Goal: Task Accomplishment & Management: Complete application form

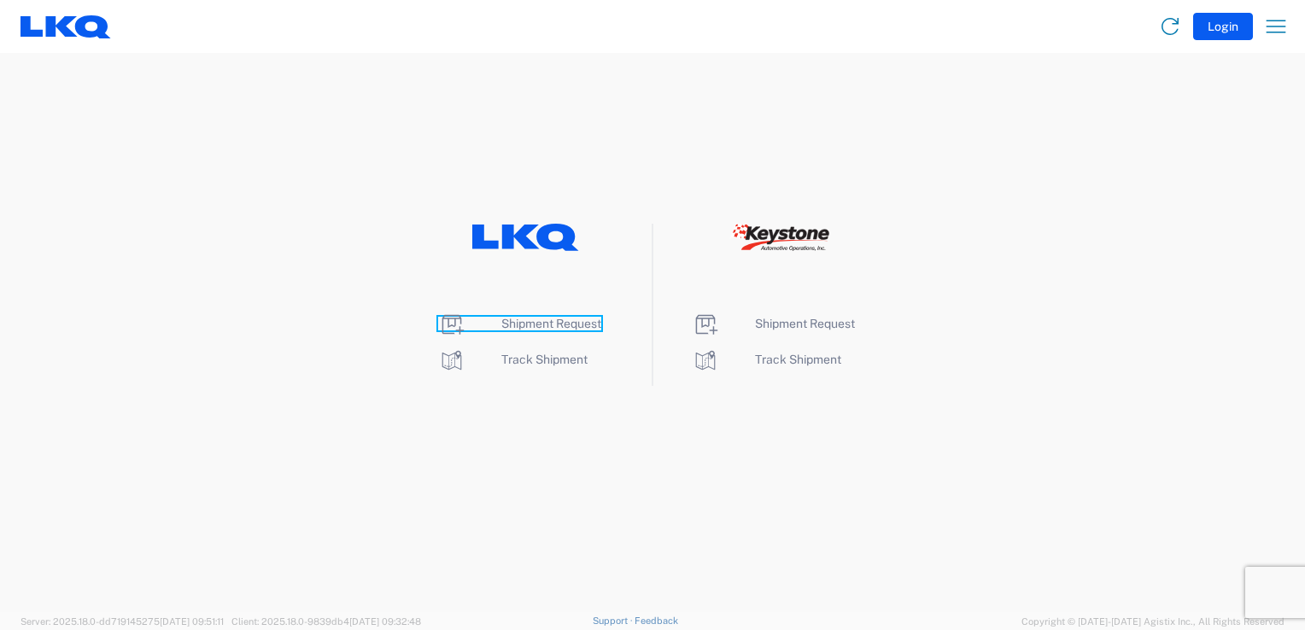
click at [553, 323] on span "Shipment Request" at bounding box center [551, 324] width 100 height 14
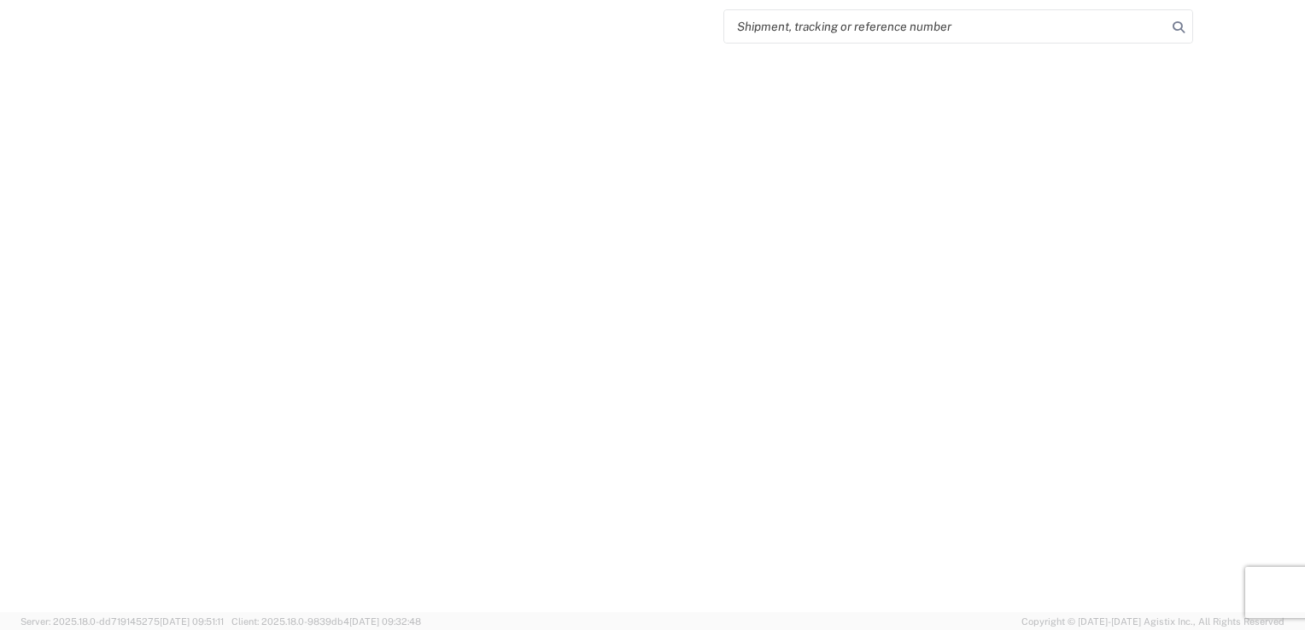
select select "FULL"
select select "LBS"
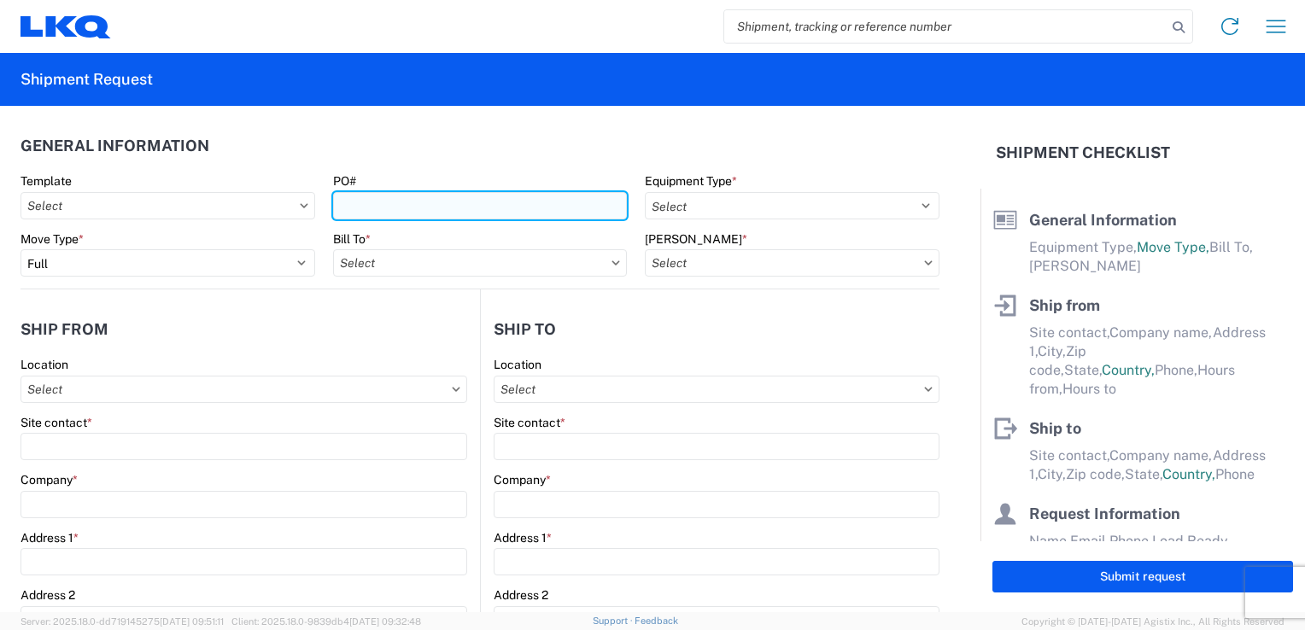
click at [382, 201] on input "PO#" at bounding box center [480, 205] width 295 height 27
type input "1900248"
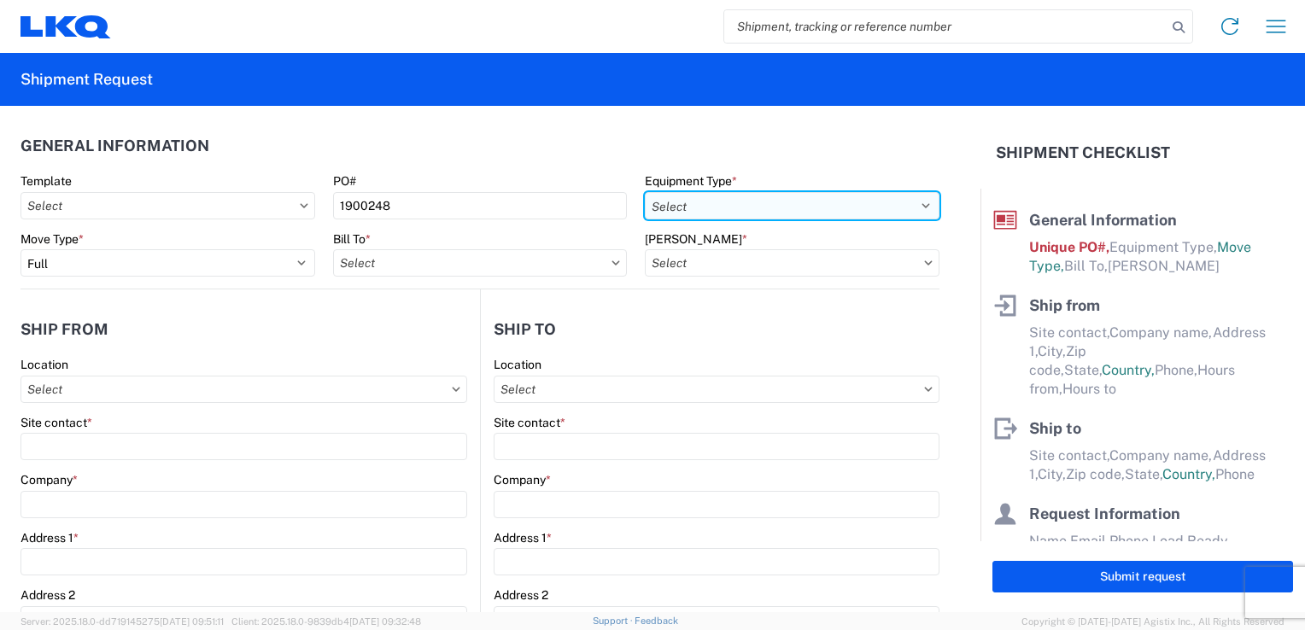
click at [746, 209] on select "Select 53’ Dry Van Flatbed Dropdeck (van) Lowboy (flatbed) Rail" at bounding box center [792, 205] width 295 height 27
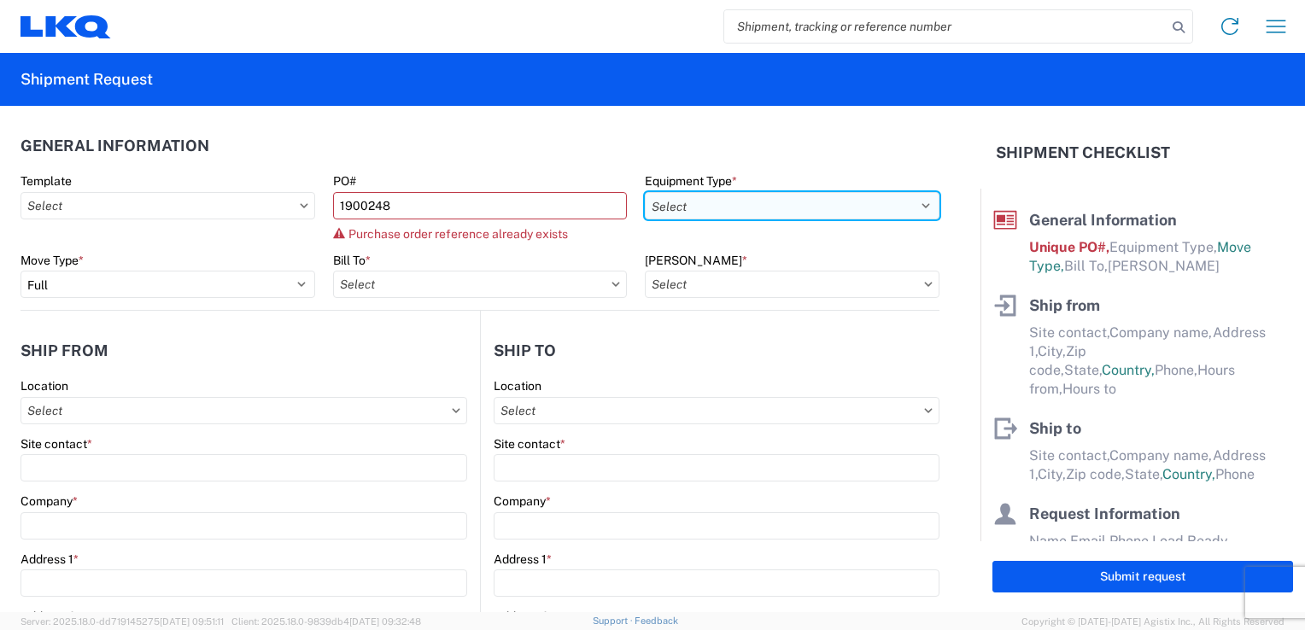
select select "STDV"
click at [645, 192] on select "Select 53’ Dry Van Flatbed Dropdeck (van) Lowboy (flatbed) Rail" at bounding box center [792, 205] width 295 height 27
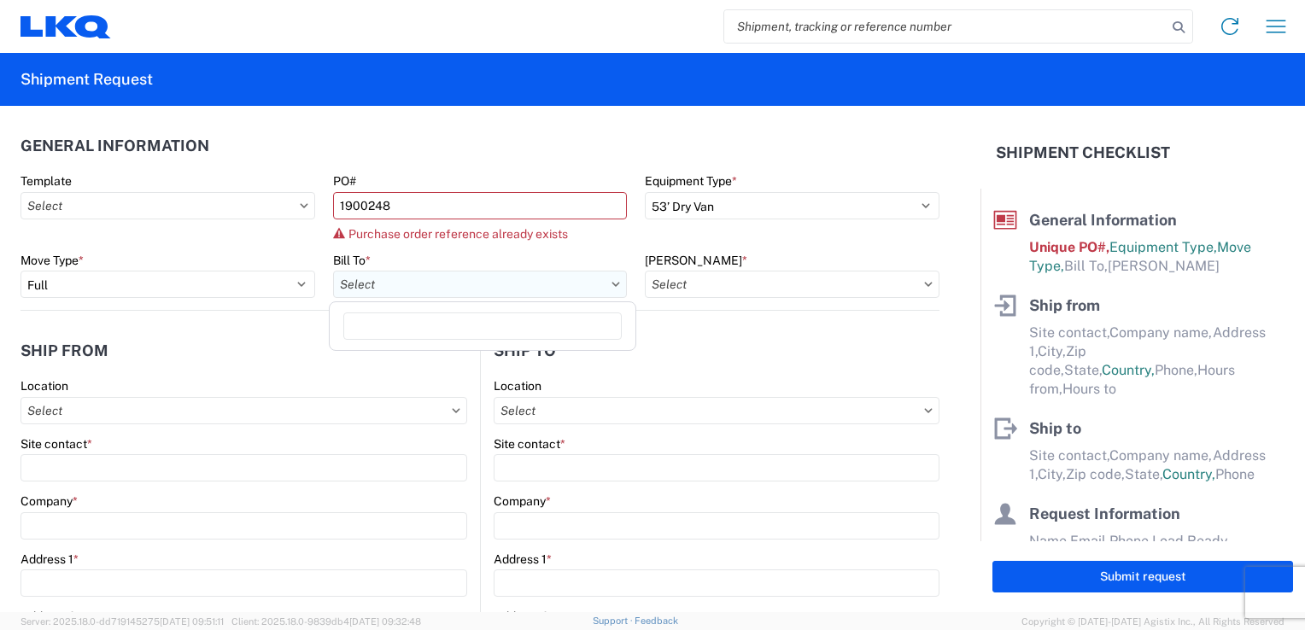
click at [386, 289] on input "Bill To *" at bounding box center [480, 284] width 295 height 27
type input "1300"
click at [394, 374] on div "1300 1300 - LKQ [PERSON_NAME] - Akron" at bounding box center [482, 339] width 307 height 77
click at [692, 281] on input "[PERSON_NAME] *" at bounding box center [792, 284] width 295 height 27
click at [425, 284] on input "Bill To *" at bounding box center [480, 284] width 295 height 27
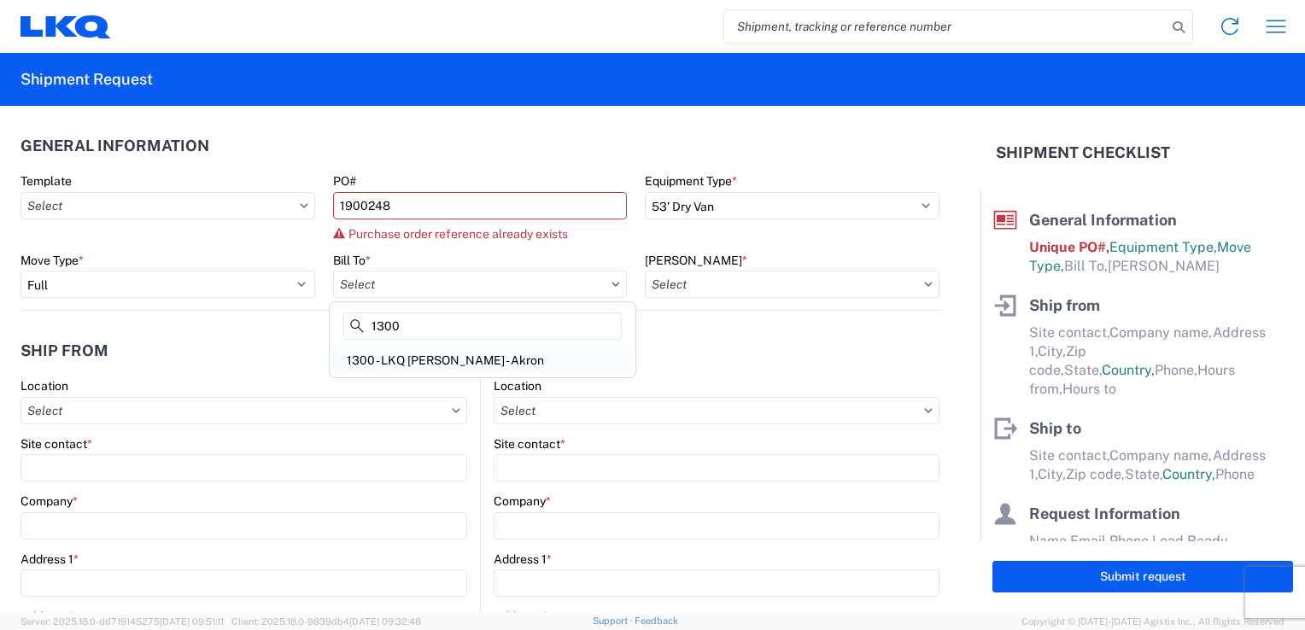
type input "1300"
click at [405, 365] on div "1300 - LKQ [PERSON_NAME] - Akron" at bounding box center [482, 360] width 299 height 27
type input "1300 - LKQ [PERSON_NAME] - Akron"
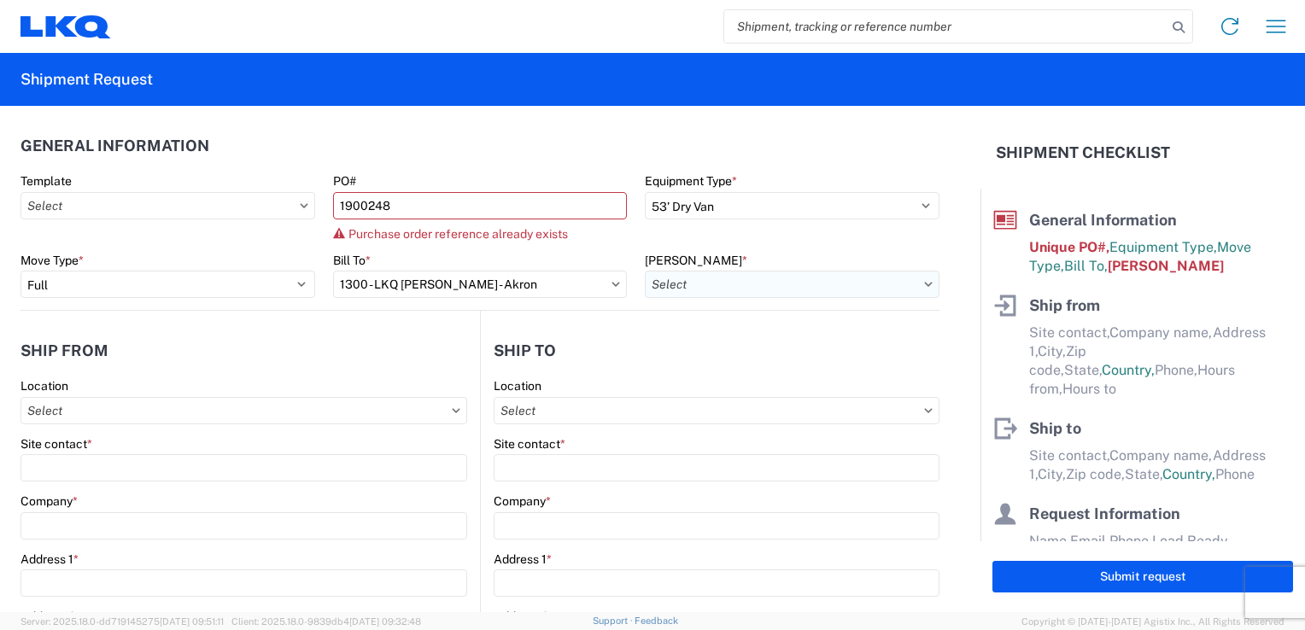
click at [708, 287] on input "[PERSON_NAME] *" at bounding box center [792, 284] width 295 height 27
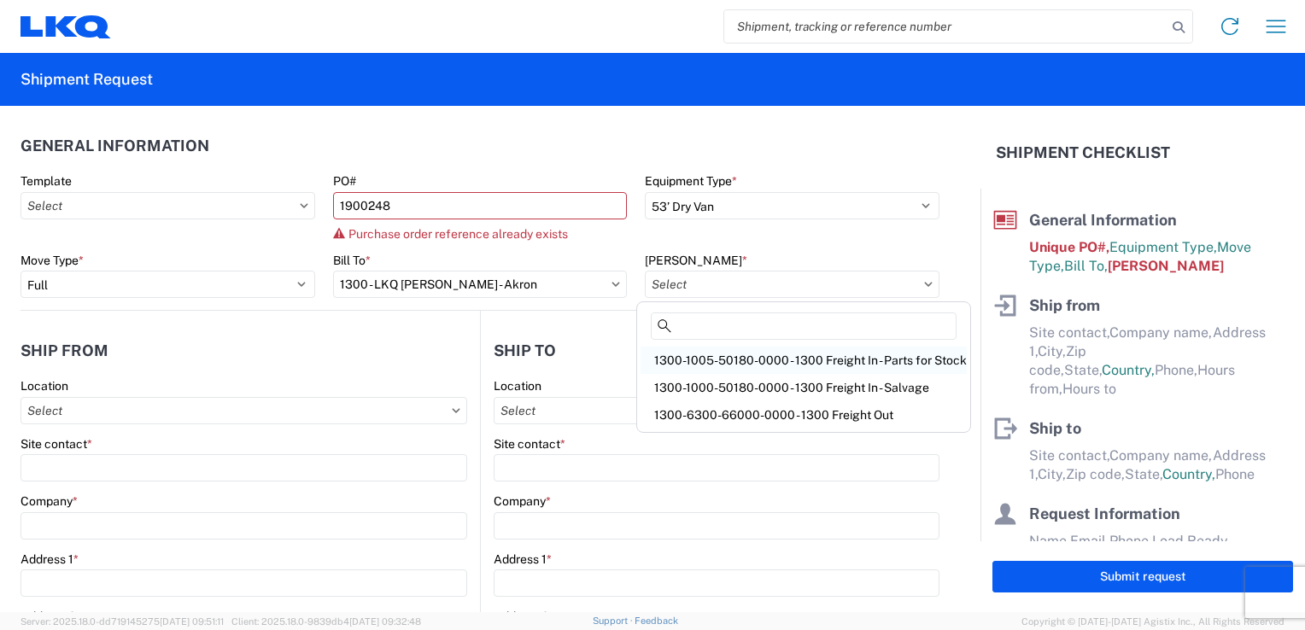
click at [737, 350] on div "1300-1005-50180-0000 - 1300 Freight In - Parts for Stock" at bounding box center [803, 360] width 326 height 27
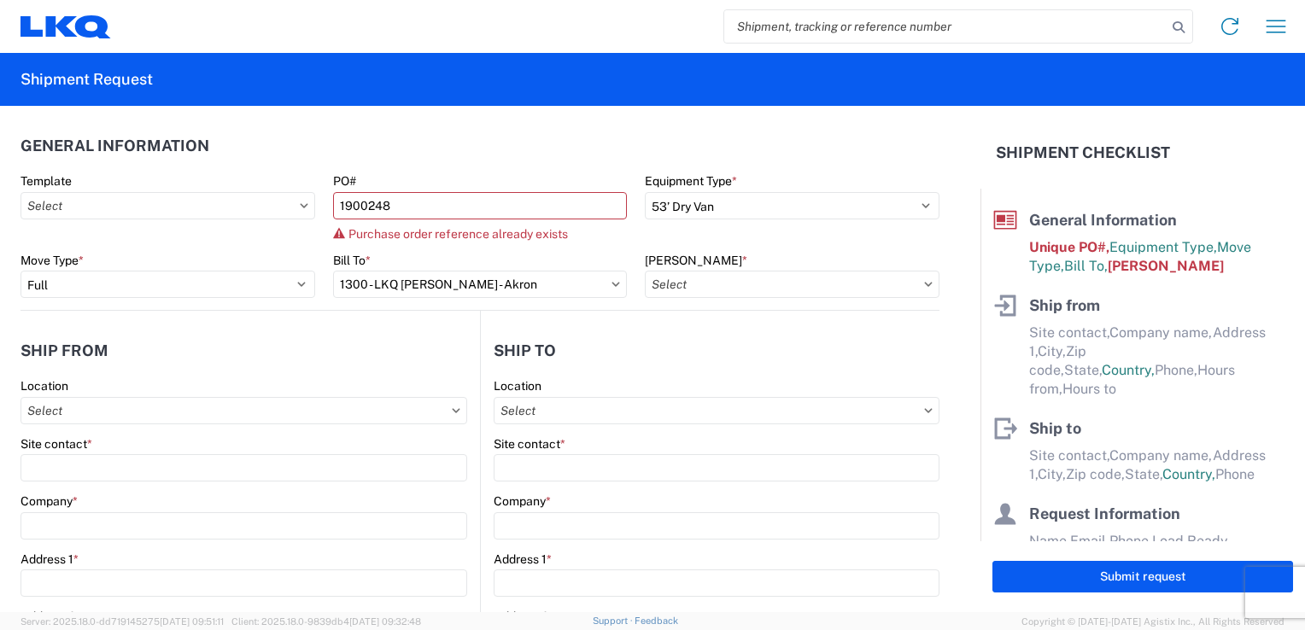
type input "1300-1005-50180-0000 - 1300 Freight In - Parts for Stock"
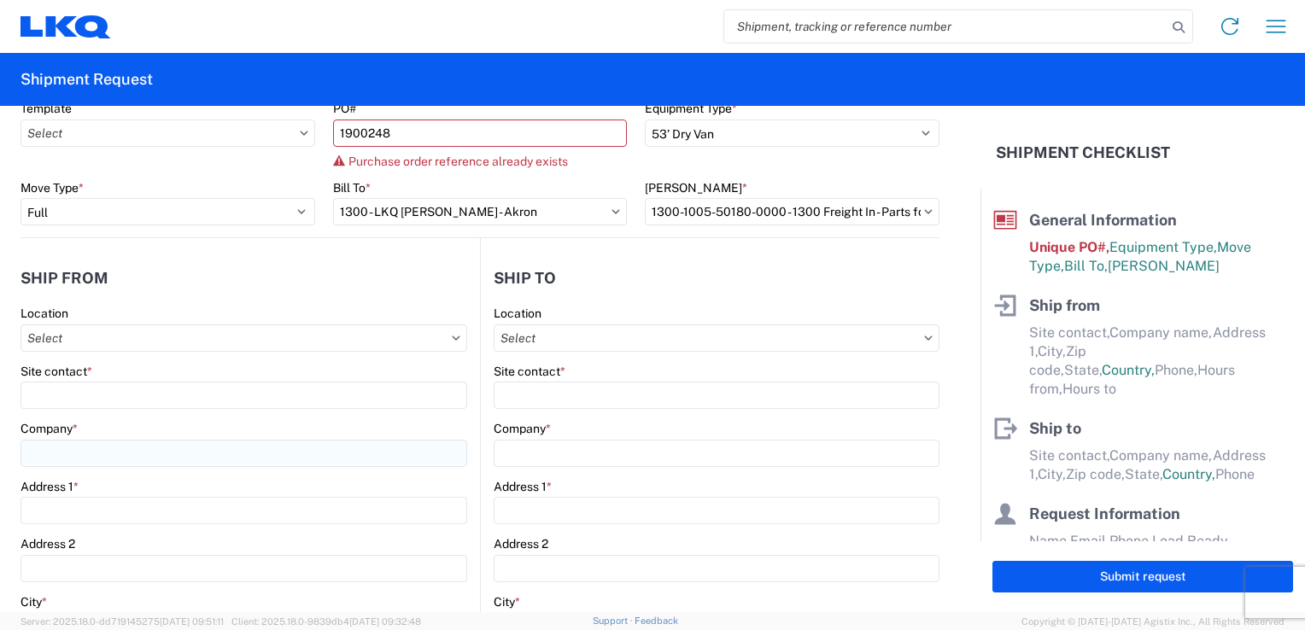
scroll to position [171, 0]
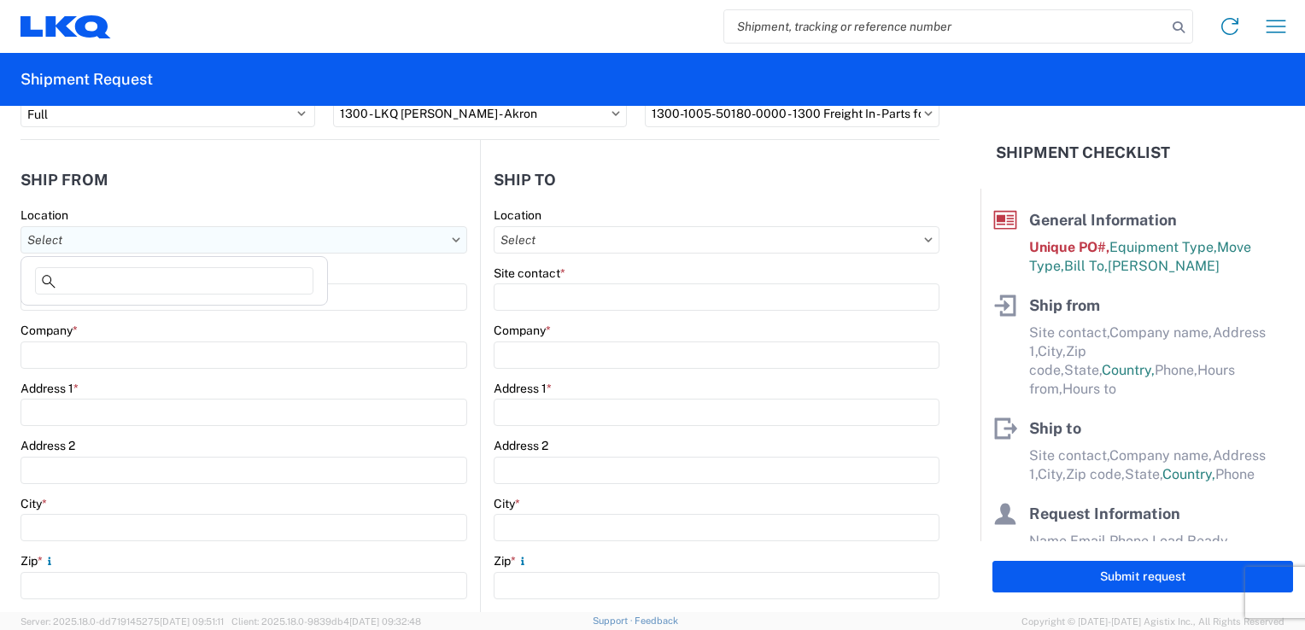
click at [147, 241] on input "Location" at bounding box center [243, 239] width 447 height 27
click at [96, 332] on div "Company *" at bounding box center [243, 330] width 447 height 15
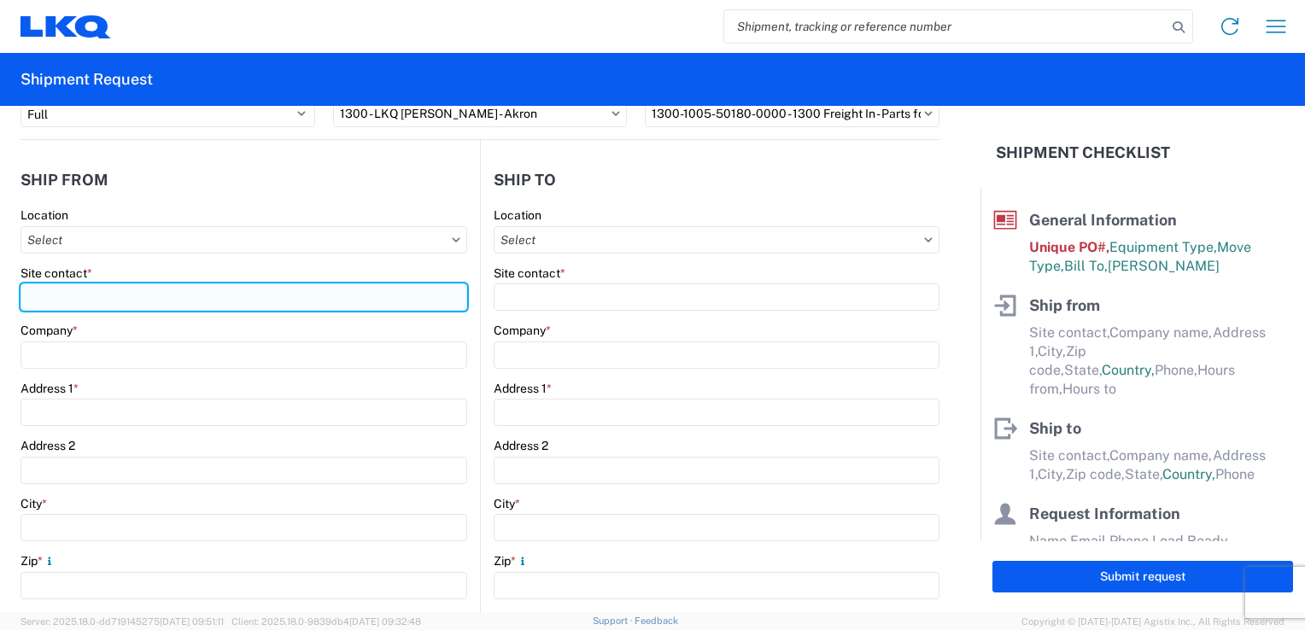
click at [106, 293] on input "Site contact *" at bounding box center [243, 297] width 447 height 27
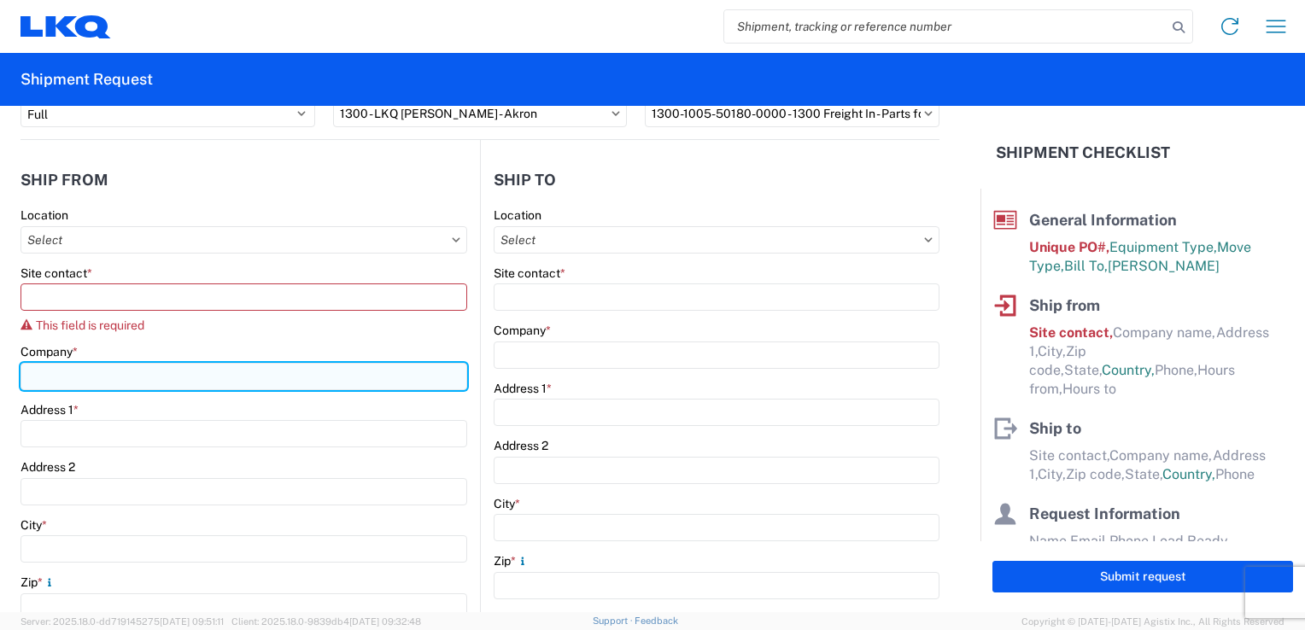
click at [62, 360] on div "Company *" at bounding box center [243, 367] width 447 height 46
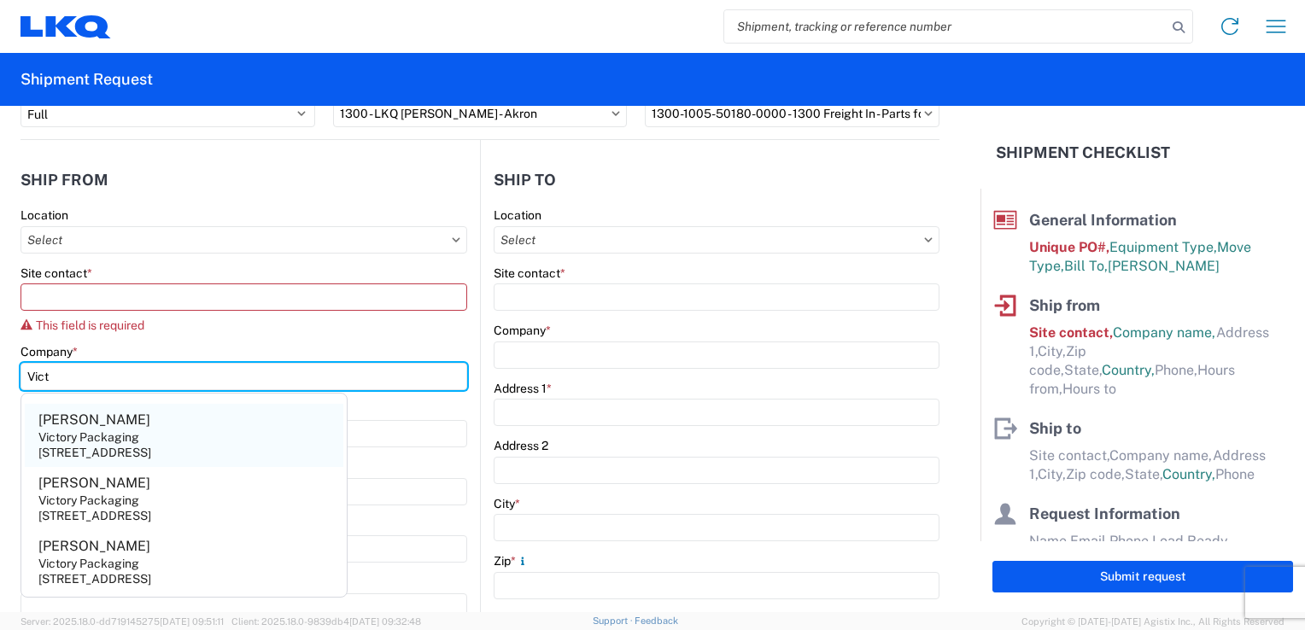
type input "Vict"
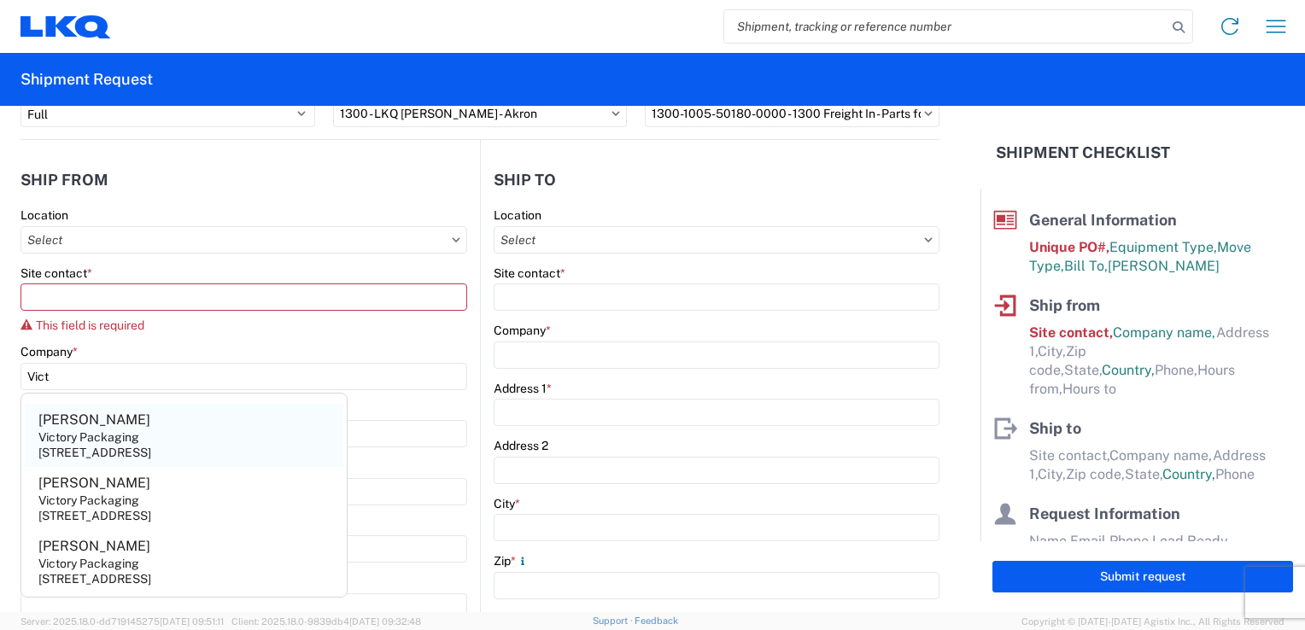
click at [74, 443] on div "Victory Packaging" at bounding box center [88, 437] width 101 height 15
type input "[PERSON_NAME]"
type input "Victory Packaging"
type input "[STREET_ADDRESS]"
type input "Livonia"
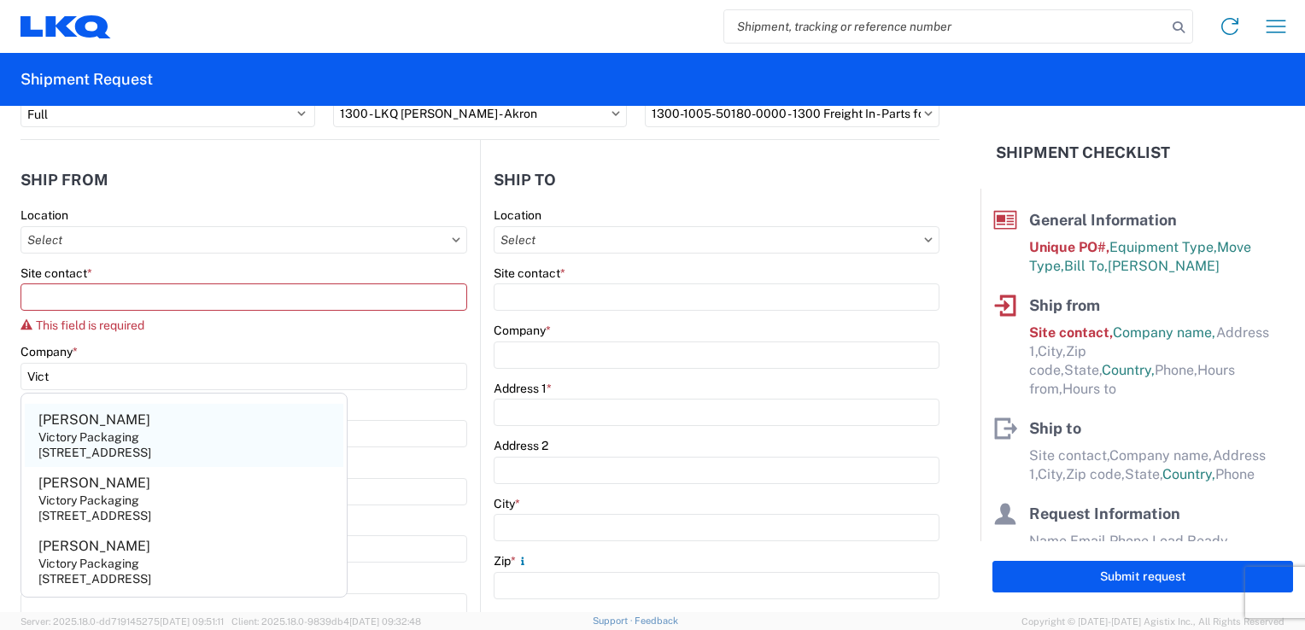
type input "48150"
select select "MI"
select select "US"
type input "[PHONE_NUMBER]"
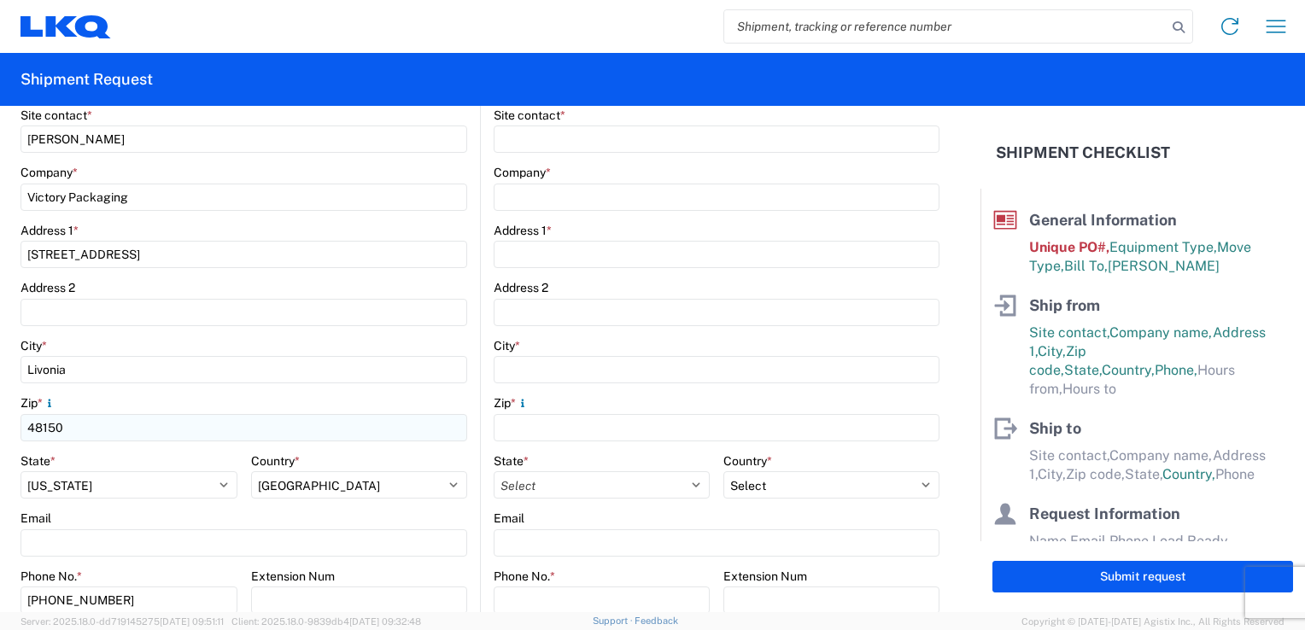
scroll to position [512, 0]
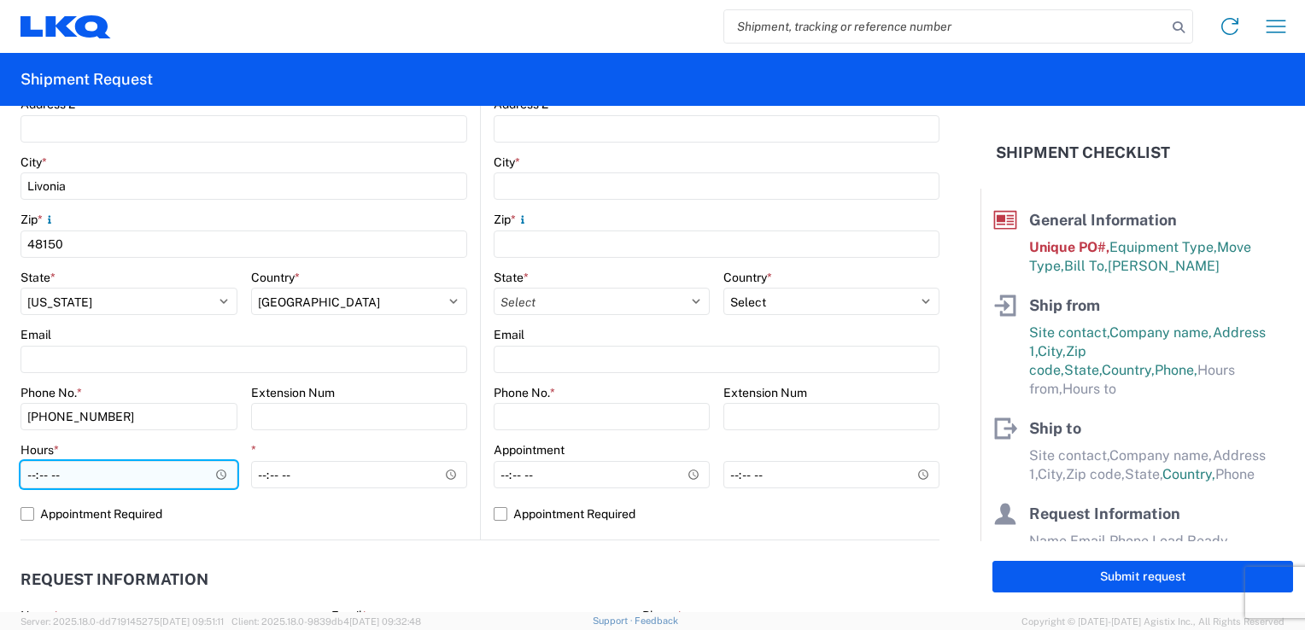
click at [210, 473] on input "Hours *" at bounding box center [128, 474] width 217 height 27
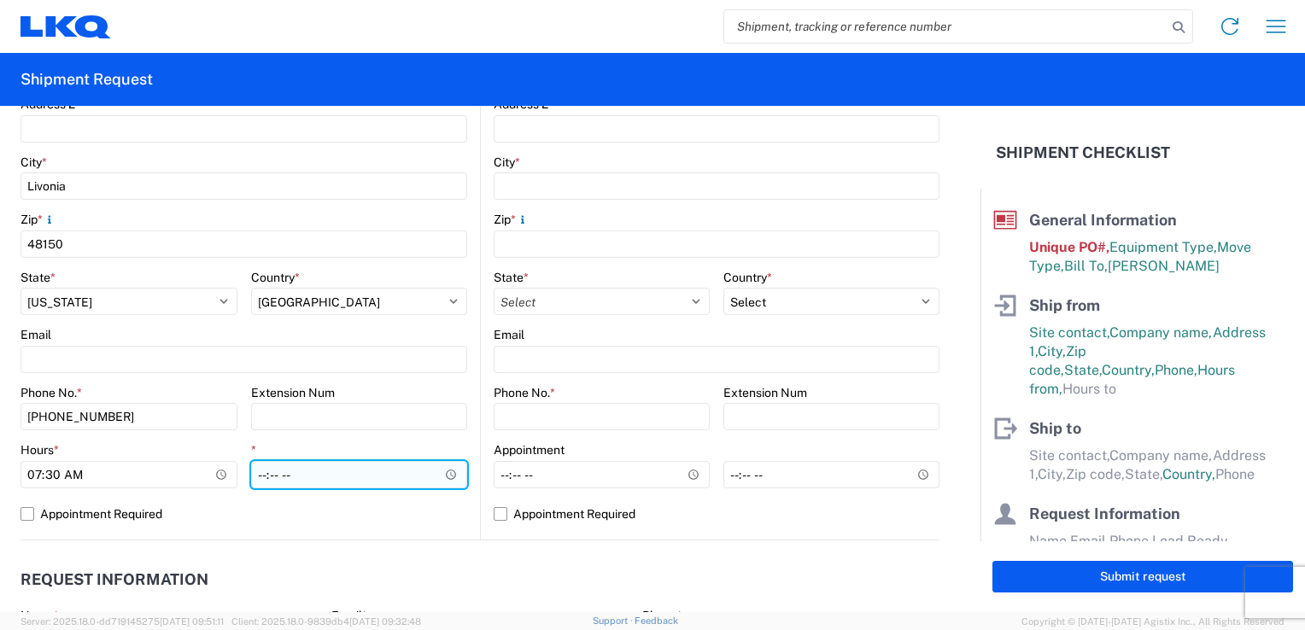
type input "07:30"
click at [325, 482] on input "*" at bounding box center [359, 474] width 217 height 27
click at [441, 475] on input "*" at bounding box center [359, 474] width 217 height 27
type input "15:30"
click at [401, 522] on label "Appointment Required" at bounding box center [243, 513] width 447 height 27
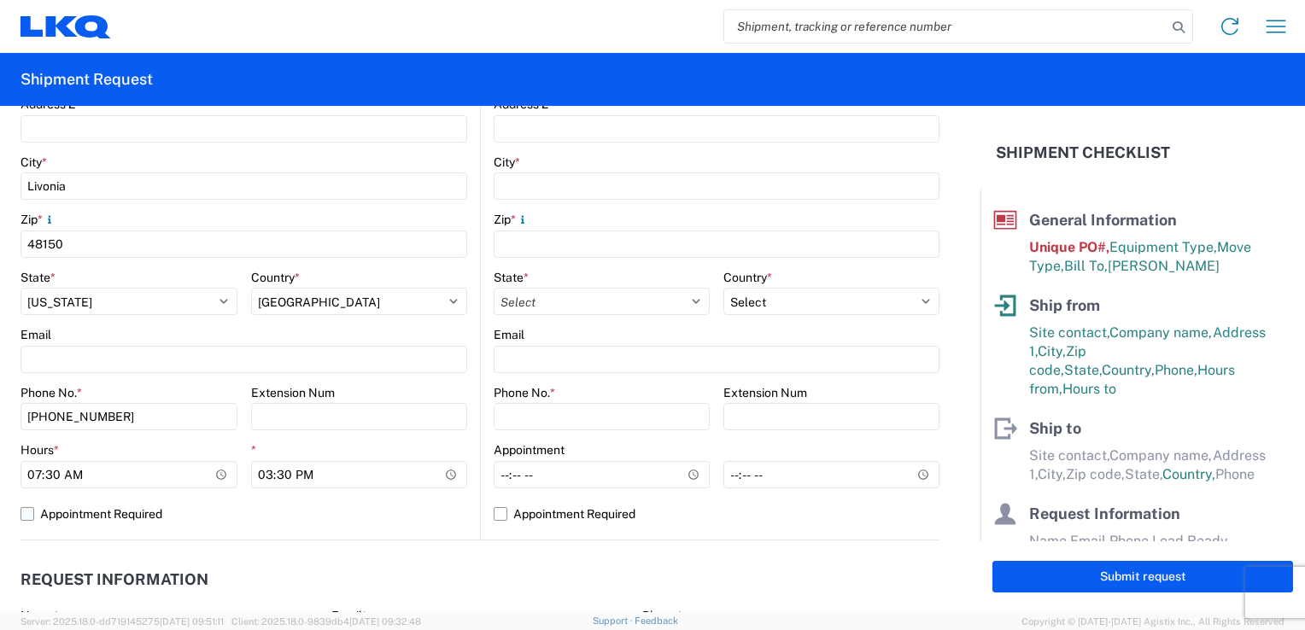
click at [0, 0] on input "Appointment Required" at bounding box center [0, 0] width 0 height 0
select select "US"
click at [27, 511] on label "Appointment Required" at bounding box center [243, 513] width 447 height 27
click at [0, 0] on input "Appointment Required" at bounding box center [0, 0] width 0 height 0
select select "MI"
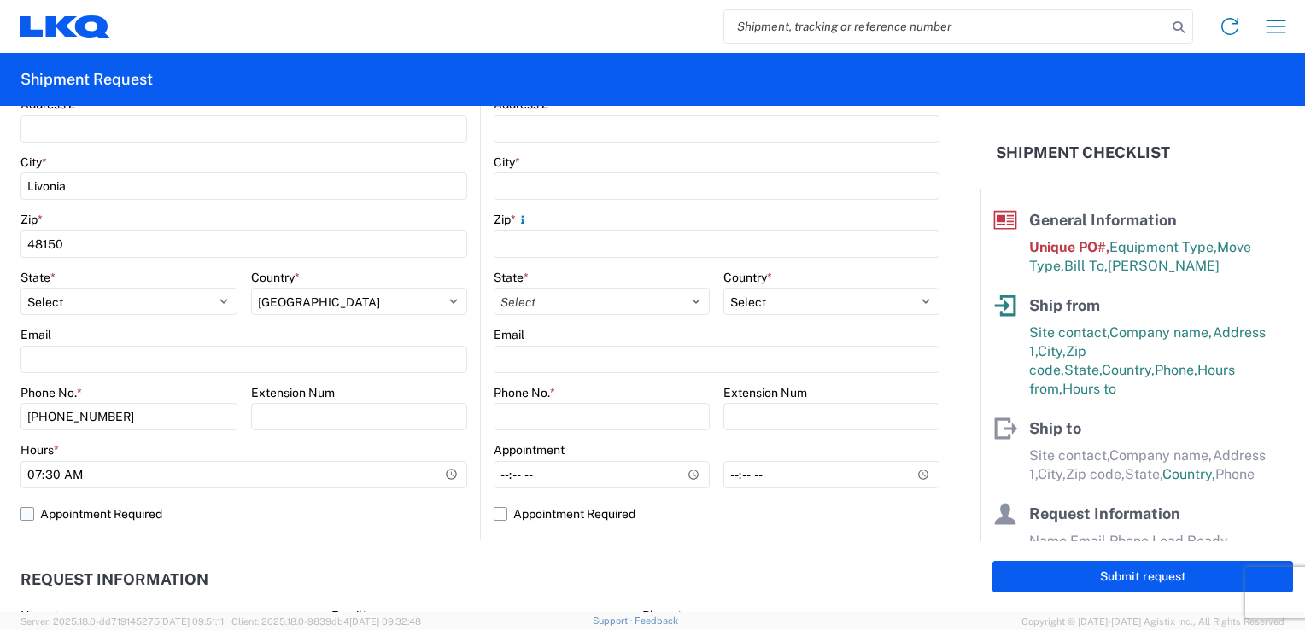
select select "US"
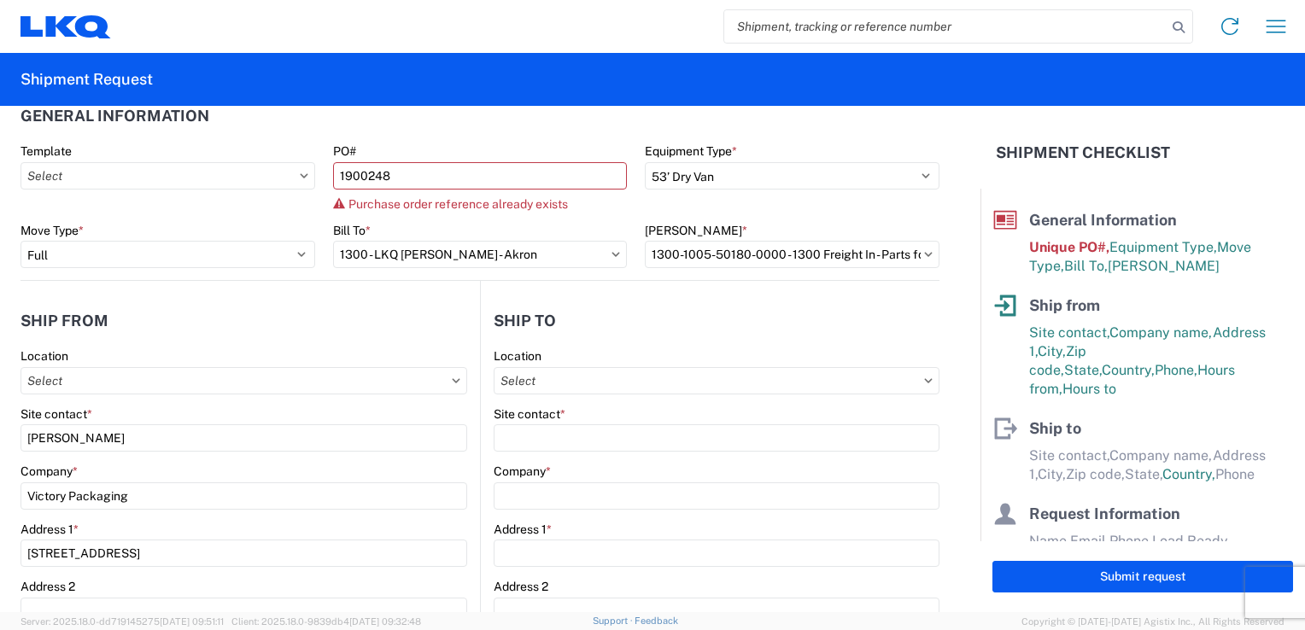
scroll to position [0, 0]
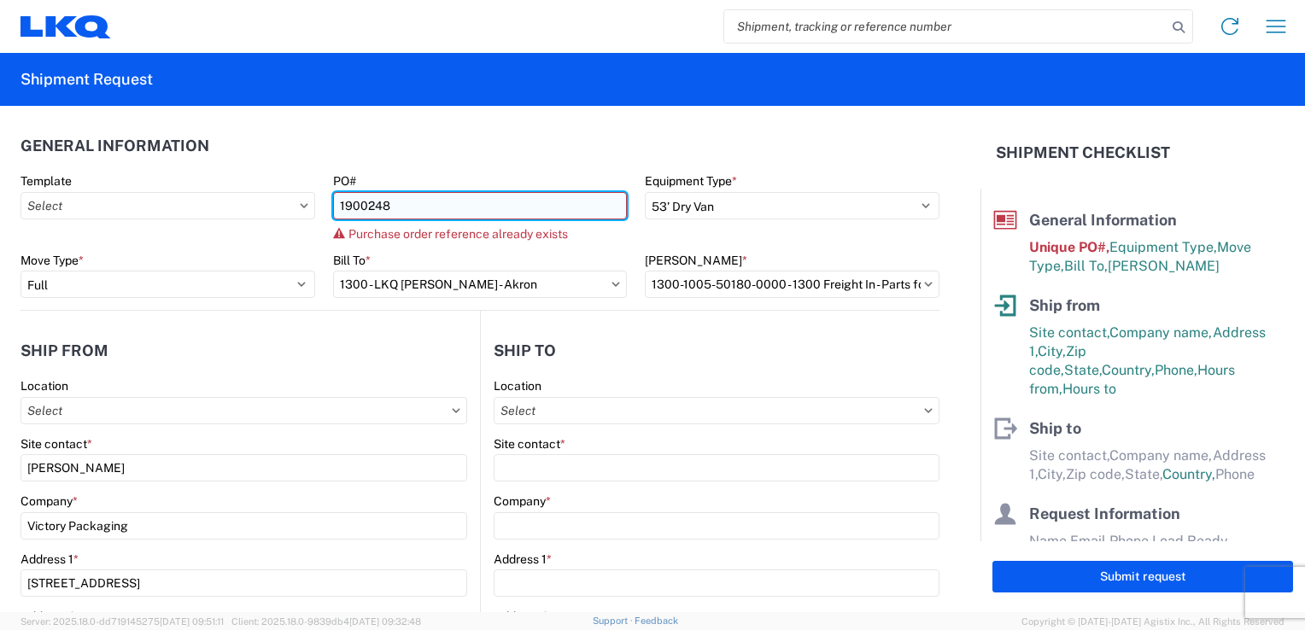
click at [544, 217] on input "1900248" at bounding box center [480, 205] width 295 height 27
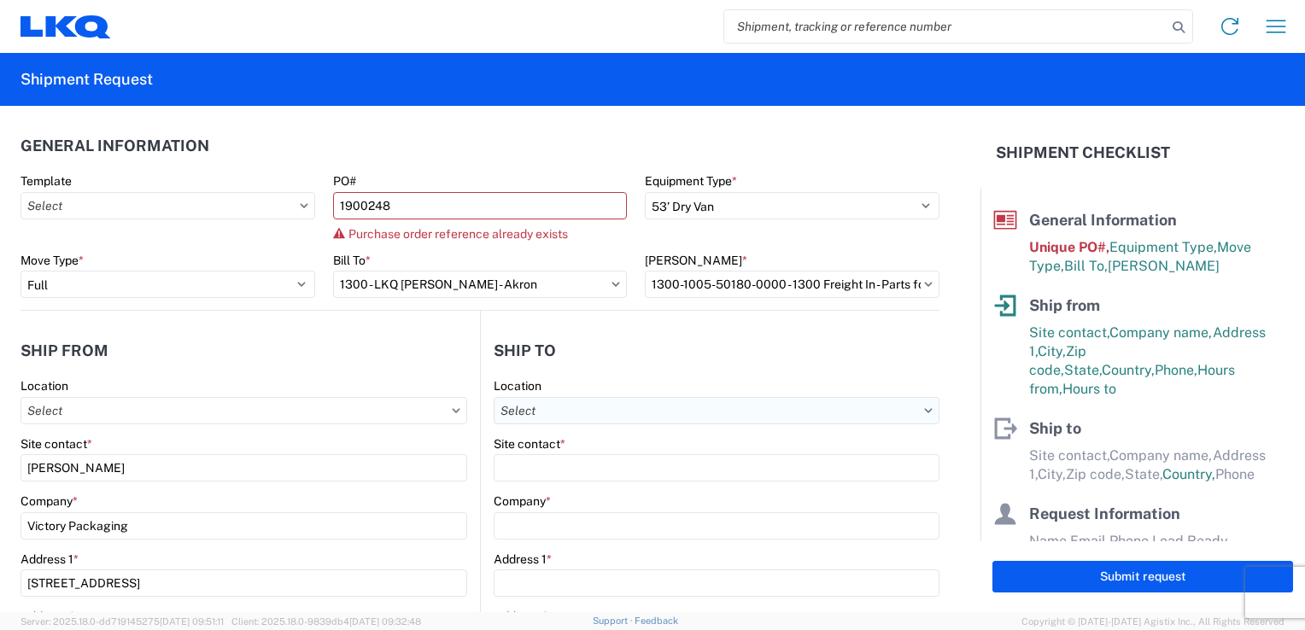
click at [576, 422] on input "Location" at bounding box center [717, 410] width 446 height 27
type input "1300"
click at [564, 490] on div "1300 - LKQ [PERSON_NAME] - Akron" at bounding box center [640, 485] width 299 height 27
type input "1300 - LKQ [PERSON_NAME] - Akron"
type input "LKQ Corporation"
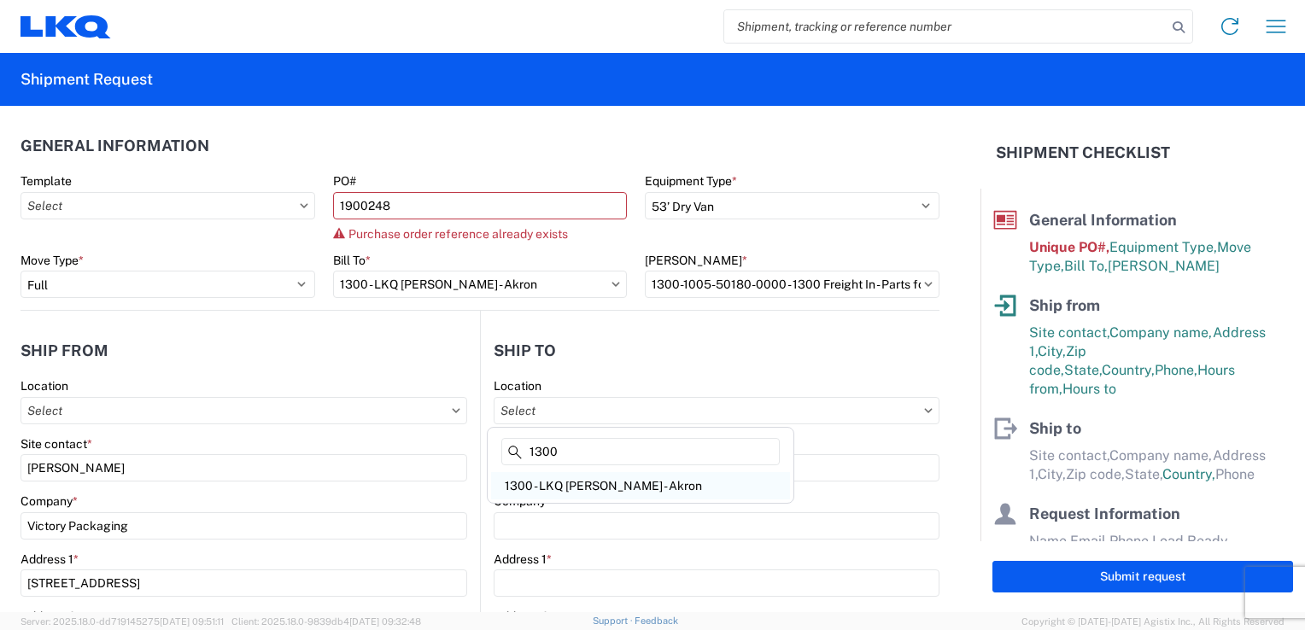
type input "[STREET_ADDRESS][PERSON_NAME]"
type input "Akron"
type input "44306"
select select "US"
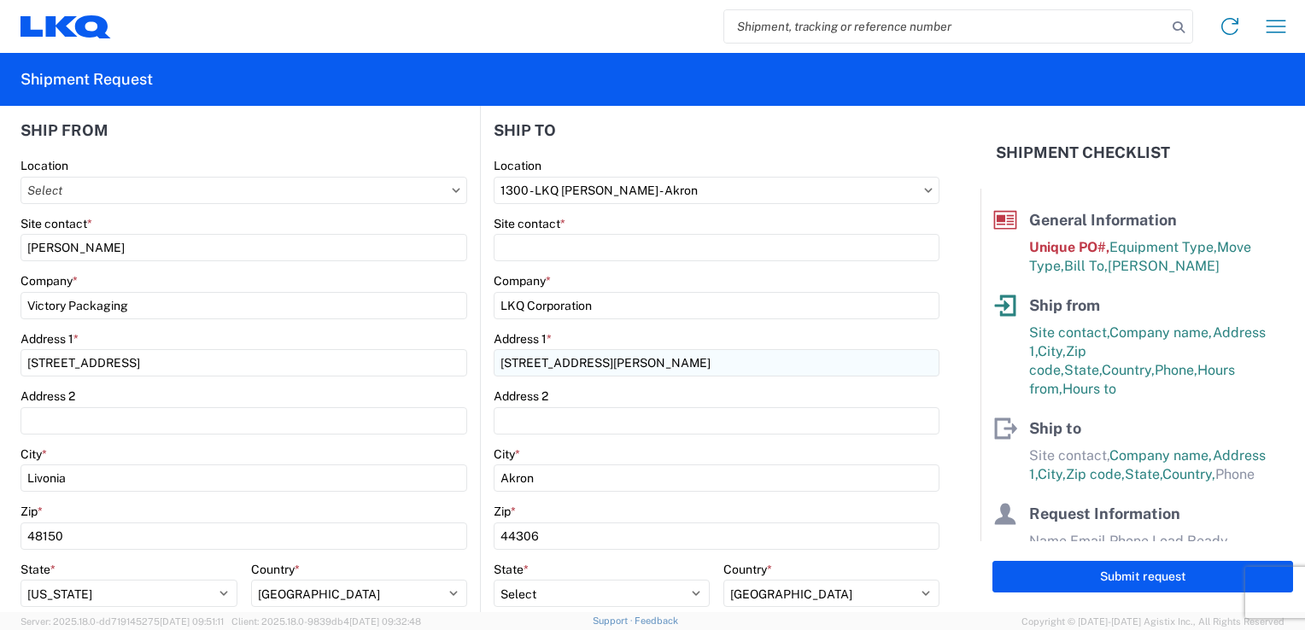
scroll to position [85, 0]
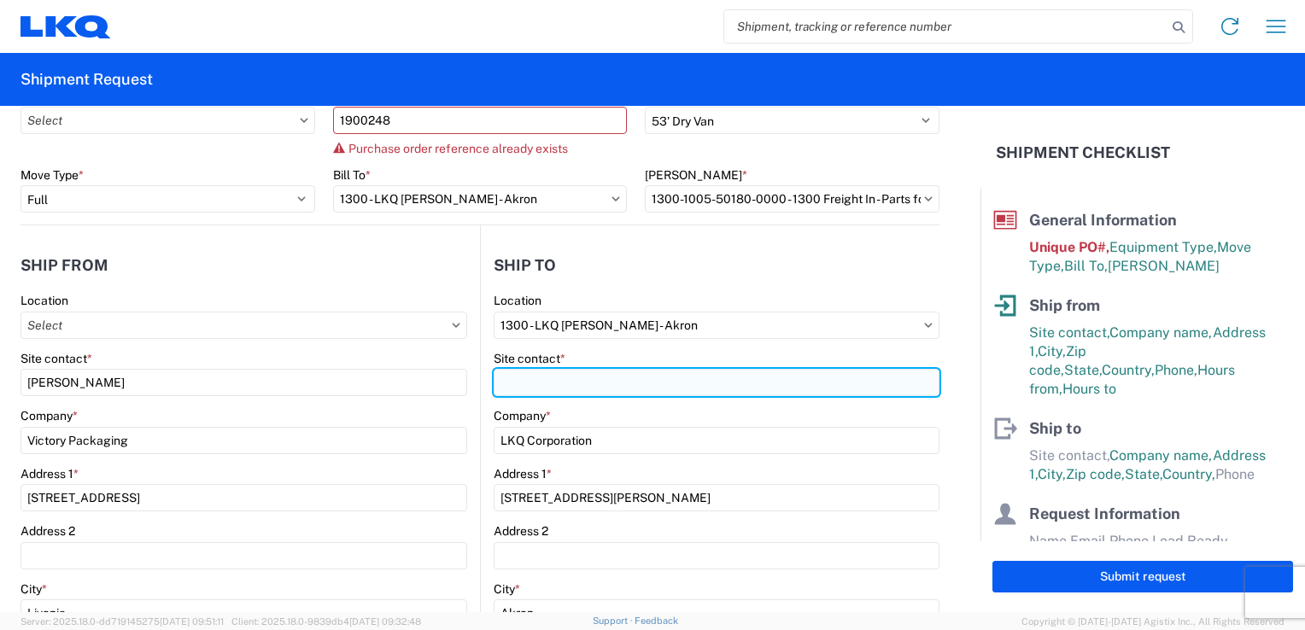
click at [525, 379] on input "Site contact *" at bounding box center [717, 382] width 446 height 27
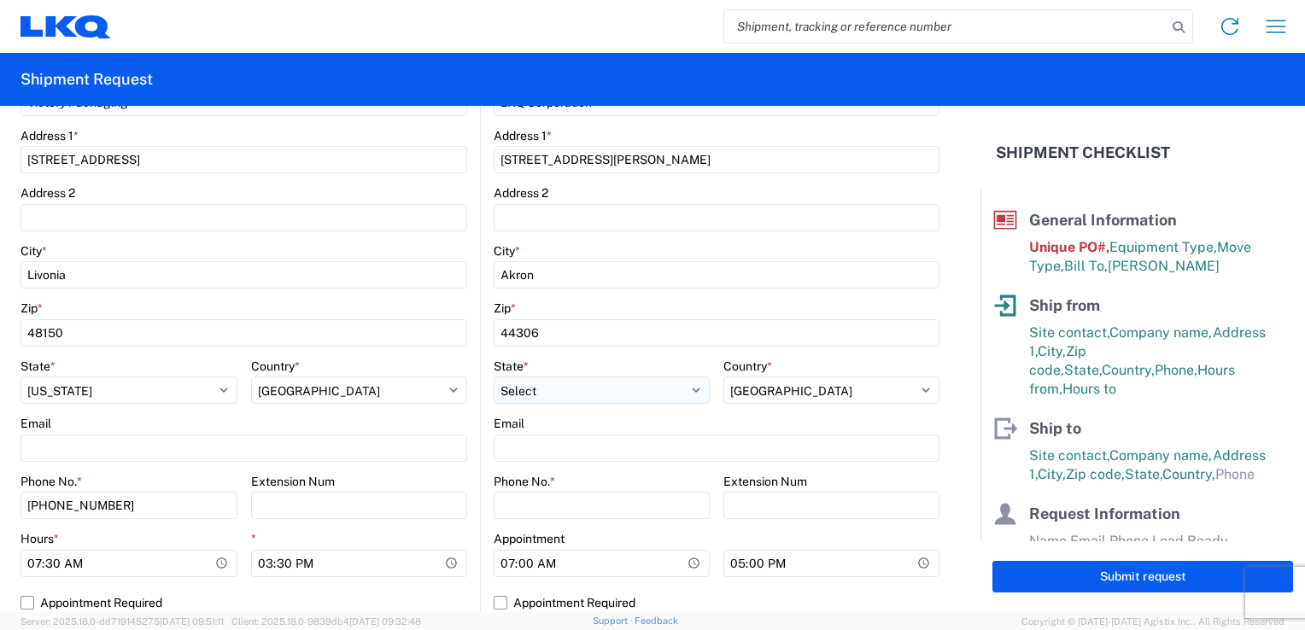
scroll to position [427, 0]
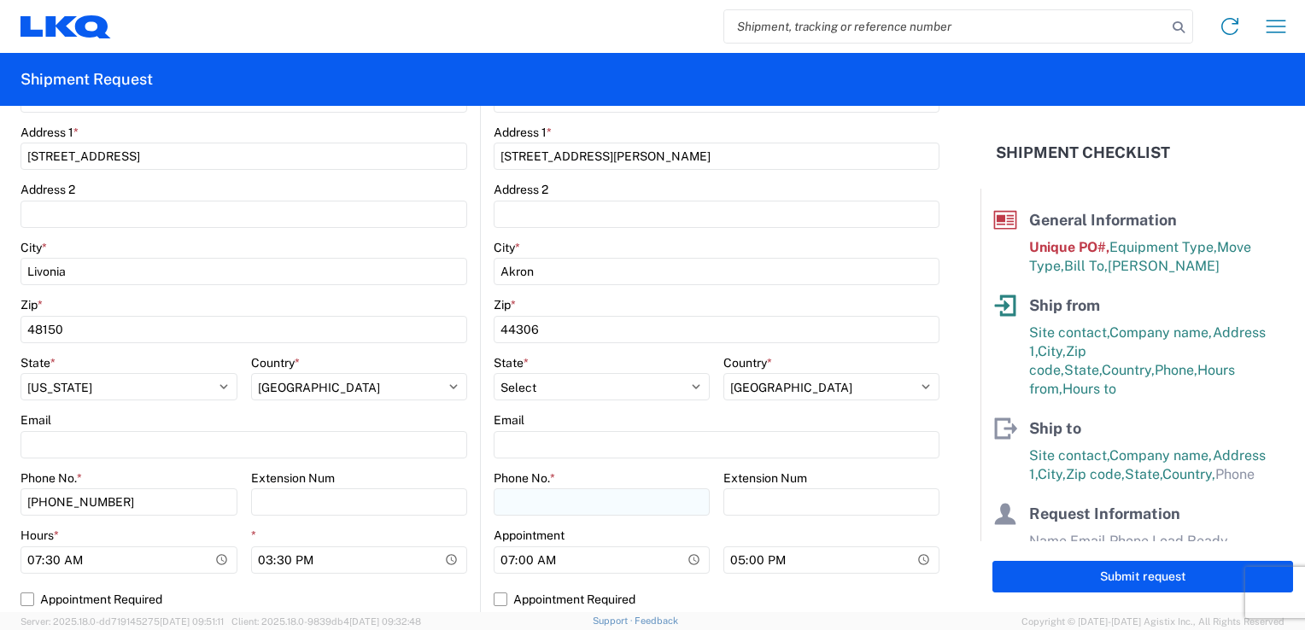
type input "[PERSON_NAME]"
click at [574, 503] on input "Phone No. *" at bounding box center [602, 501] width 216 height 27
type input "6786664644"
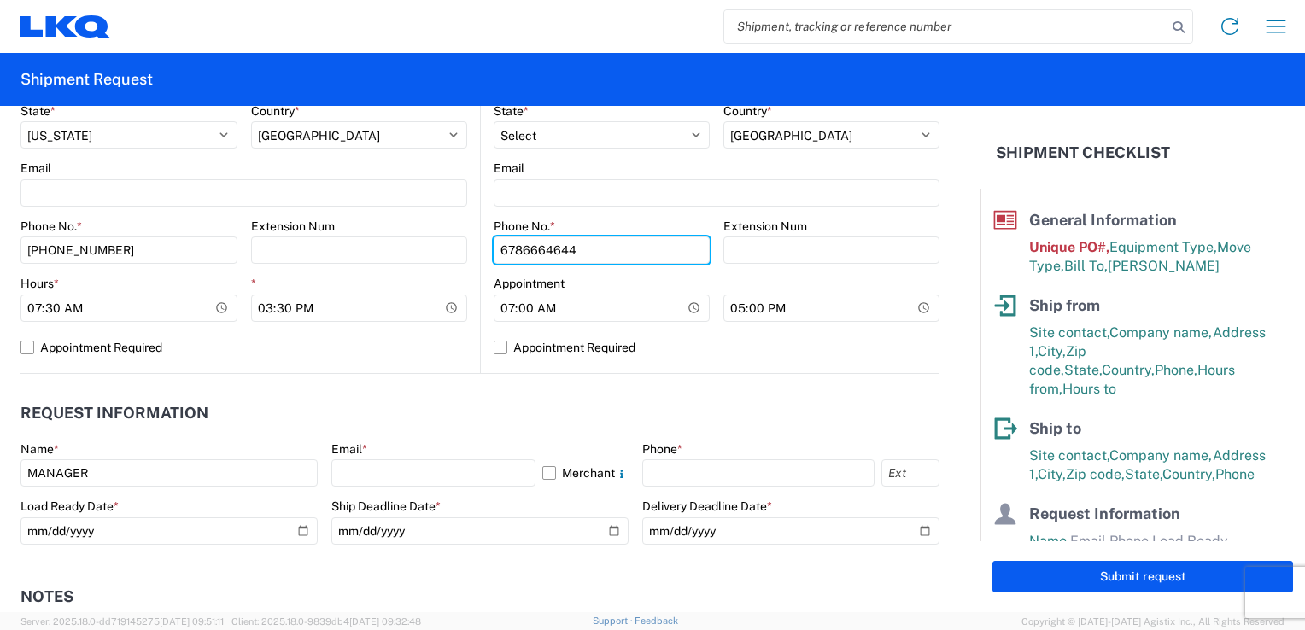
scroll to position [683, 0]
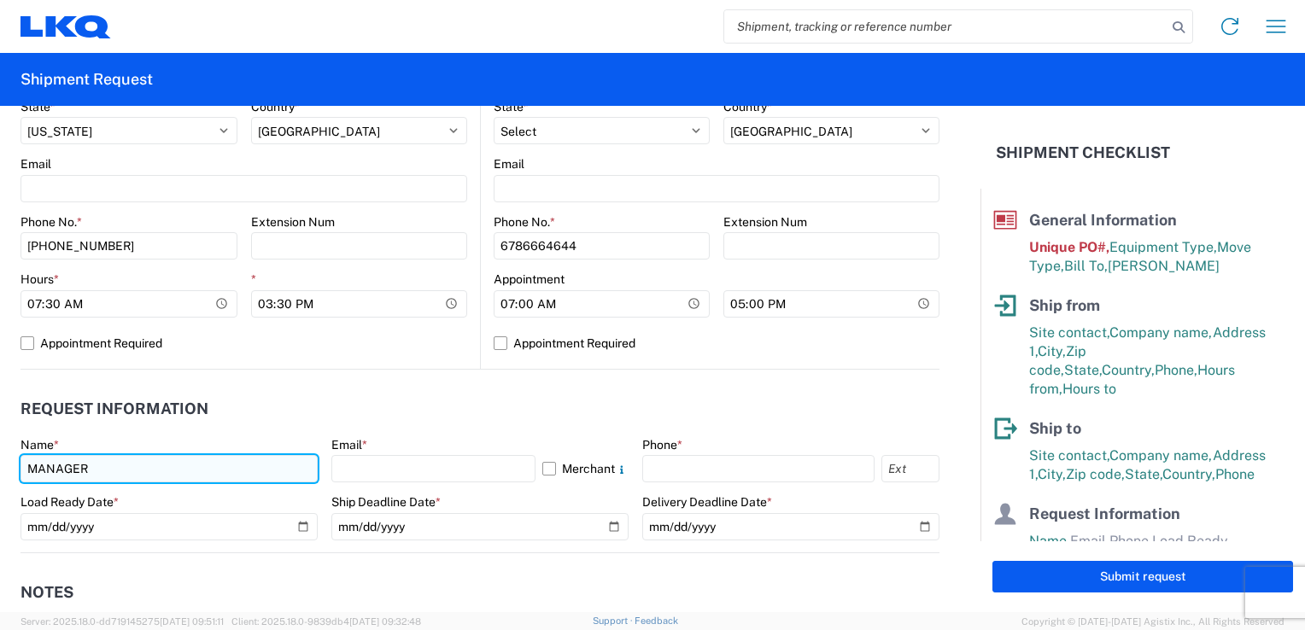
click at [184, 473] on input "MANAGER" at bounding box center [168, 468] width 297 height 27
drag, startPoint x: 112, startPoint y: 470, endPoint x: -84, endPoint y: 448, distance: 196.7
click at [0, 448] on html "Home Shipment request Shipment tracking Shipment Request General Information Te…" at bounding box center [652, 315] width 1305 height 630
type input "j"
click at [136, 461] on input "[PERSON_NAME]" at bounding box center [168, 468] width 297 height 27
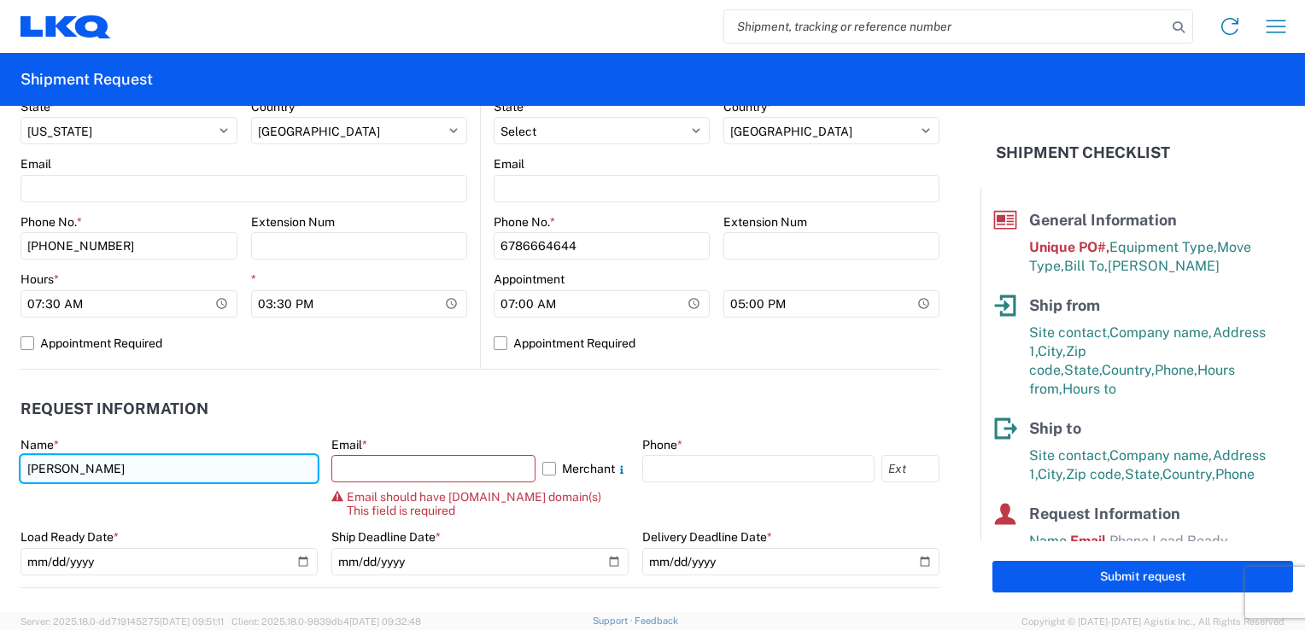
type input "[PERSON_NAME]"
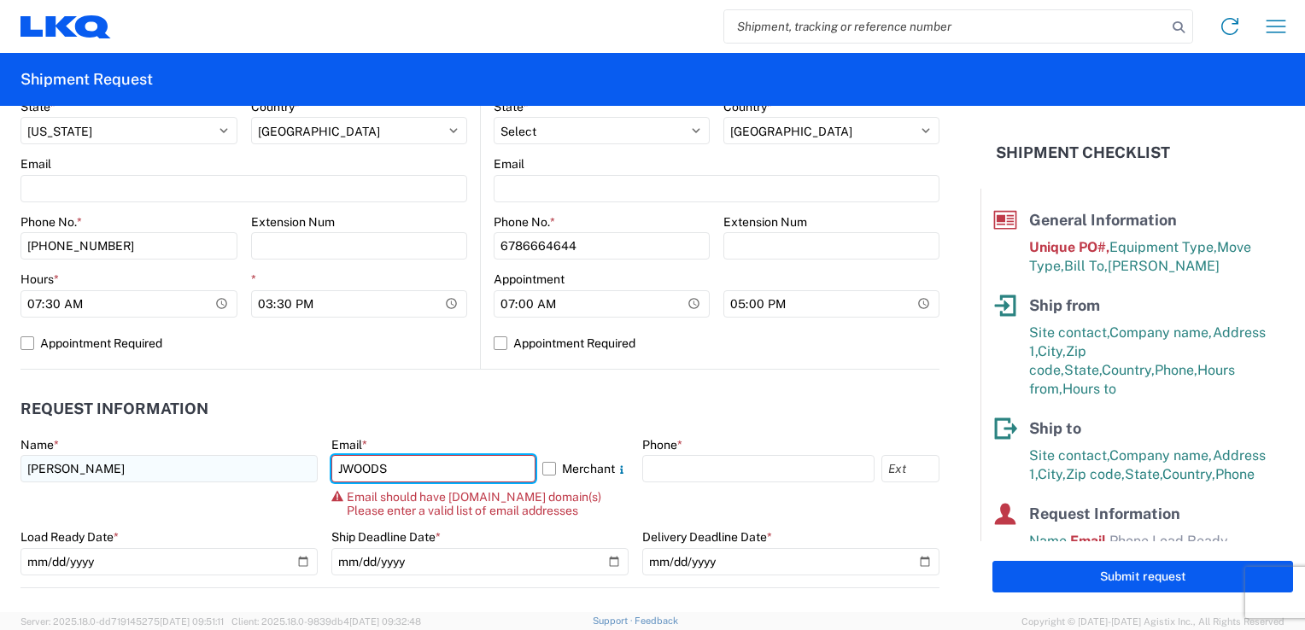
type input "[EMAIL_ADDRESS][DOMAIN_NAME]"
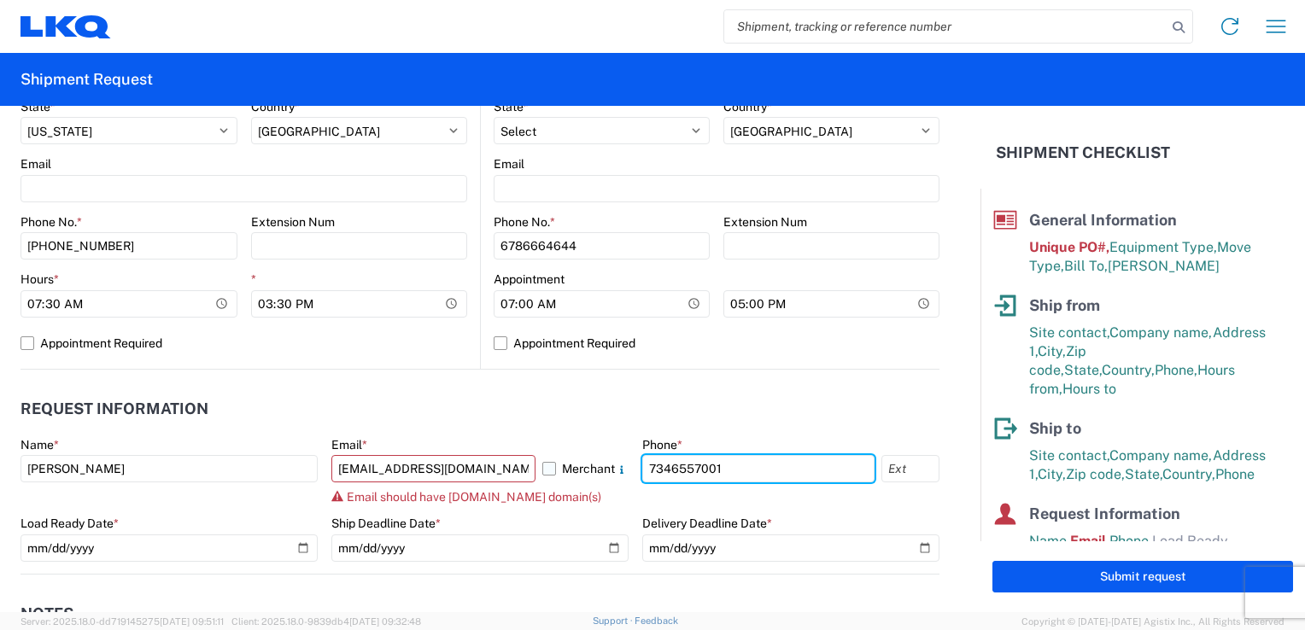
type input "7346557001"
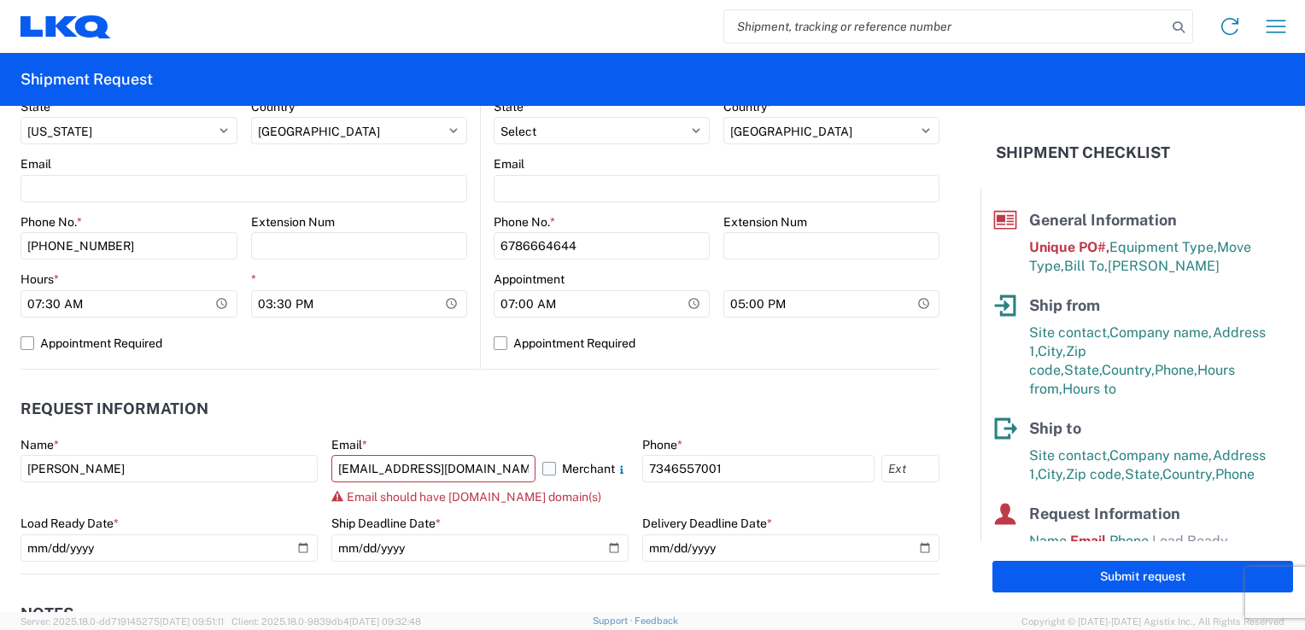
click at [543, 470] on label "Merchant" at bounding box center [585, 468] width 86 height 27
click at [0, 0] on input "Merchant" at bounding box center [0, 0] width 0 height 0
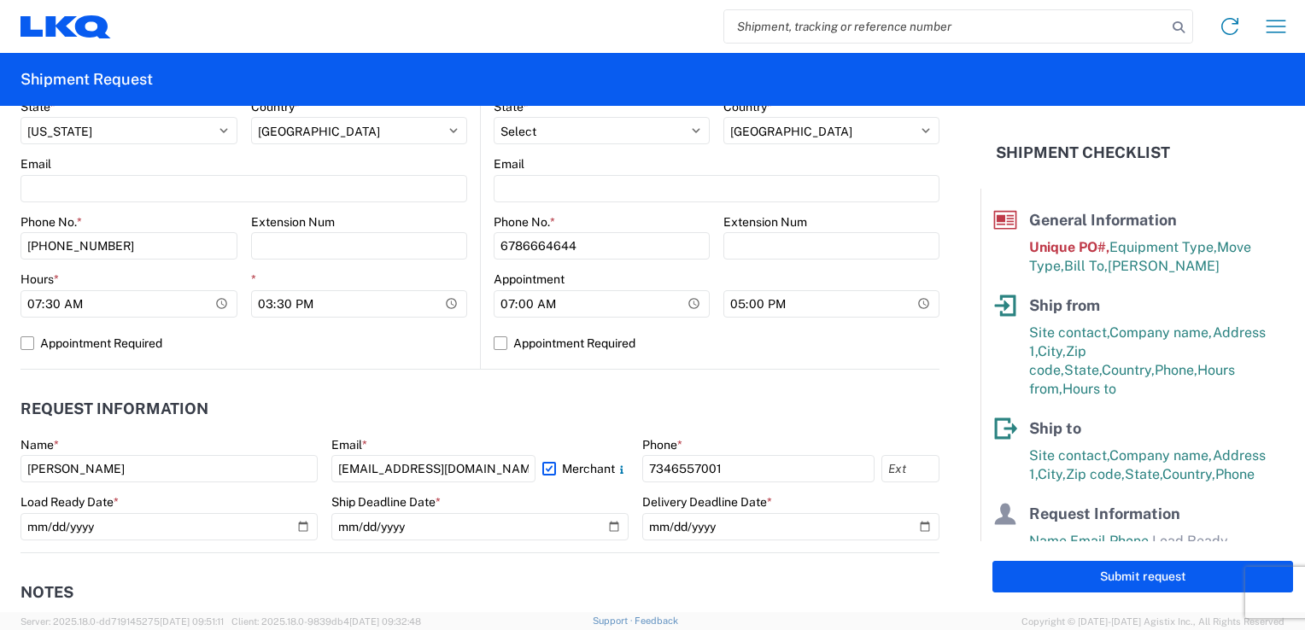
scroll to position [939, 0]
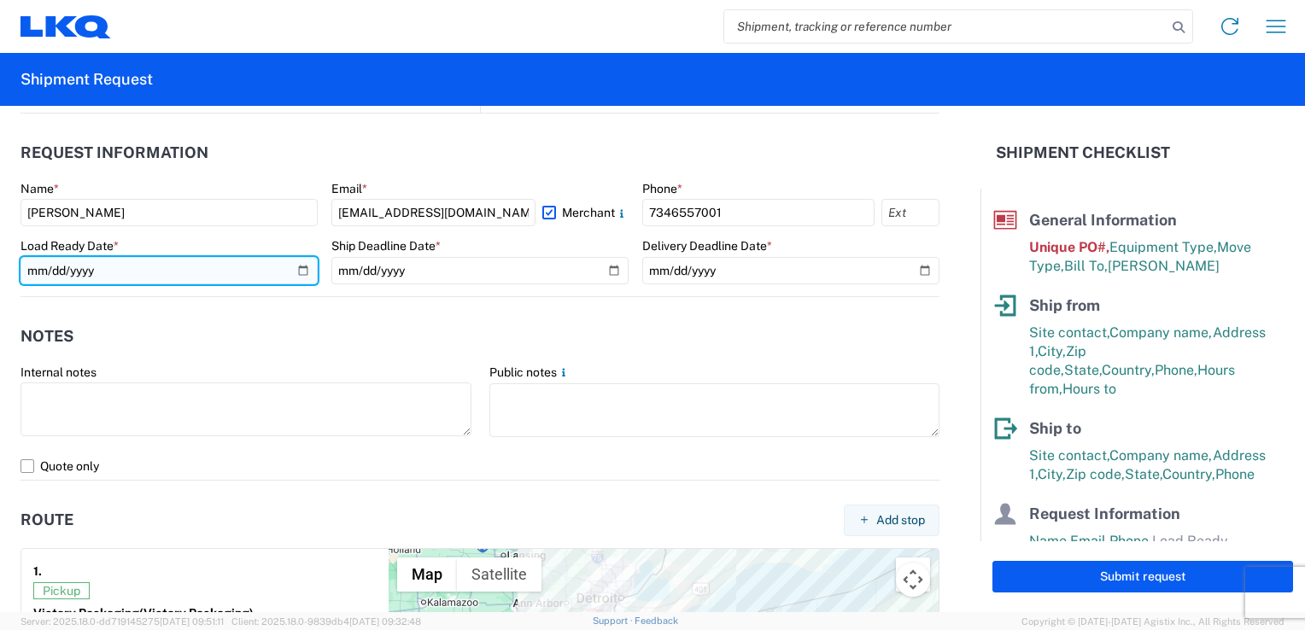
click at [301, 272] on input "date" at bounding box center [168, 270] width 297 height 27
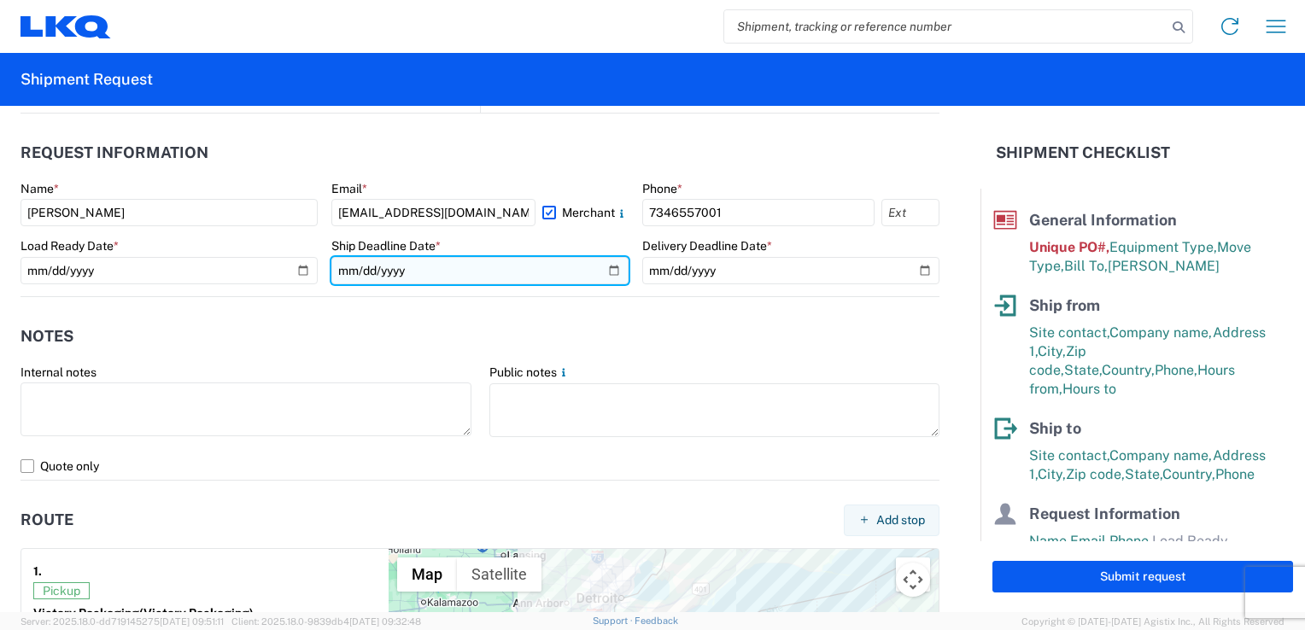
click at [605, 265] on input "date" at bounding box center [479, 270] width 297 height 27
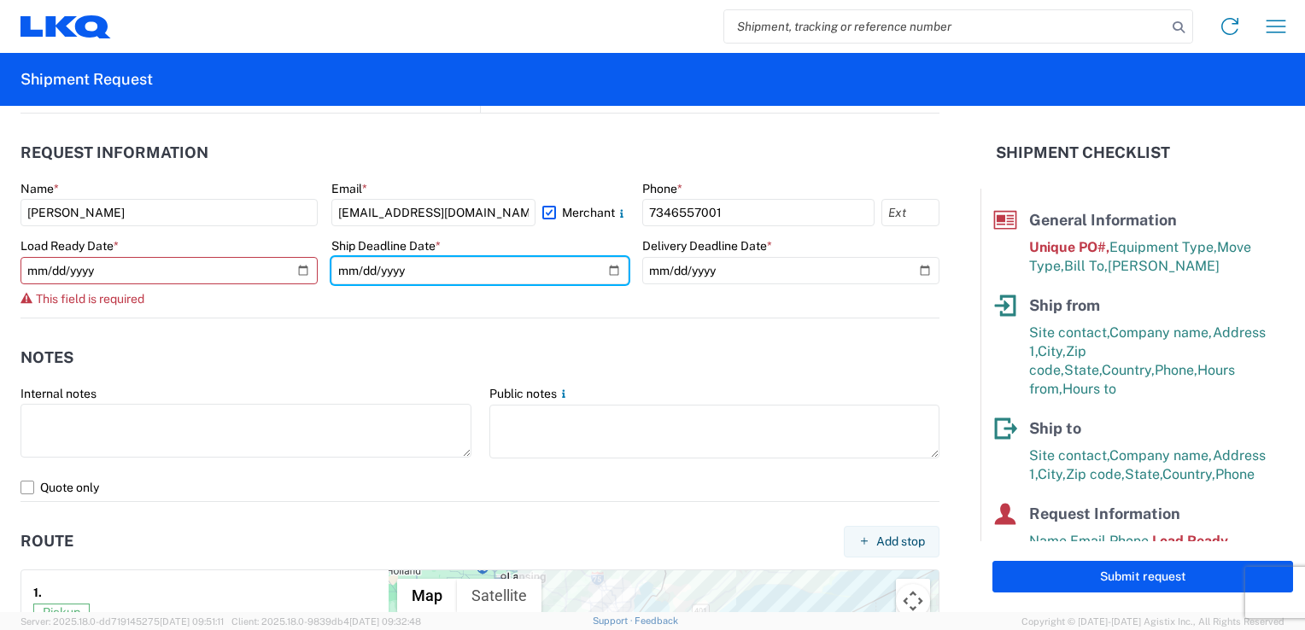
type input "[DATE]"
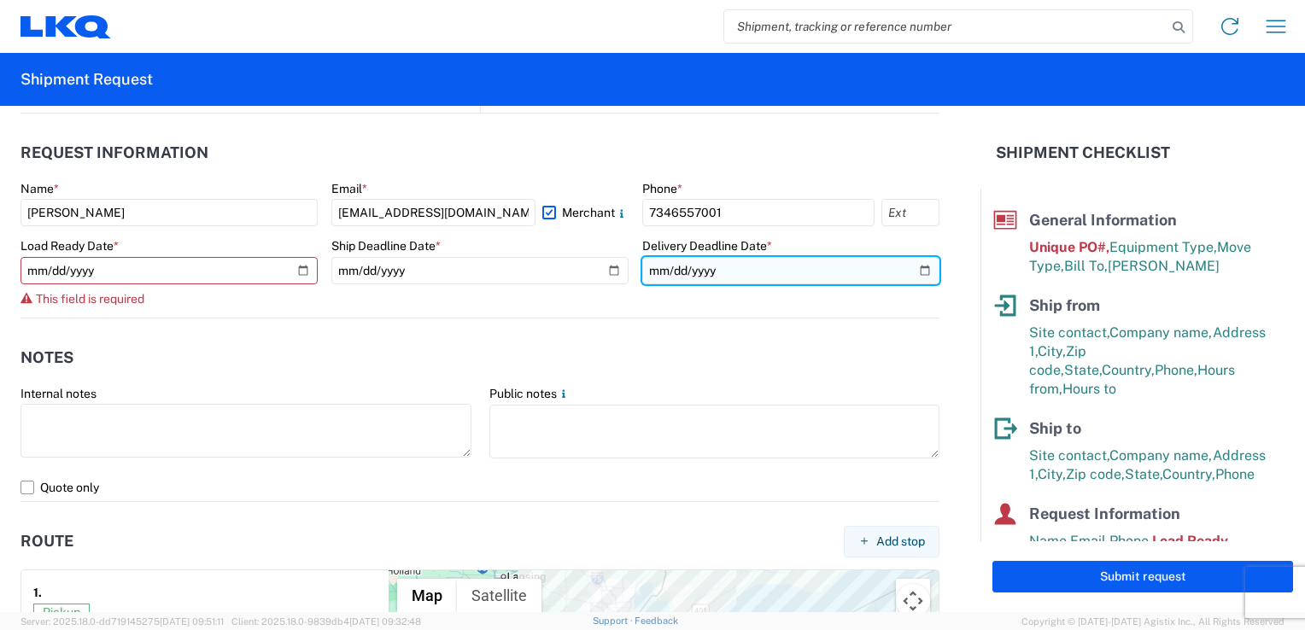
click at [912, 269] on input "date" at bounding box center [790, 270] width 297 height 27
type input "[DATE]"
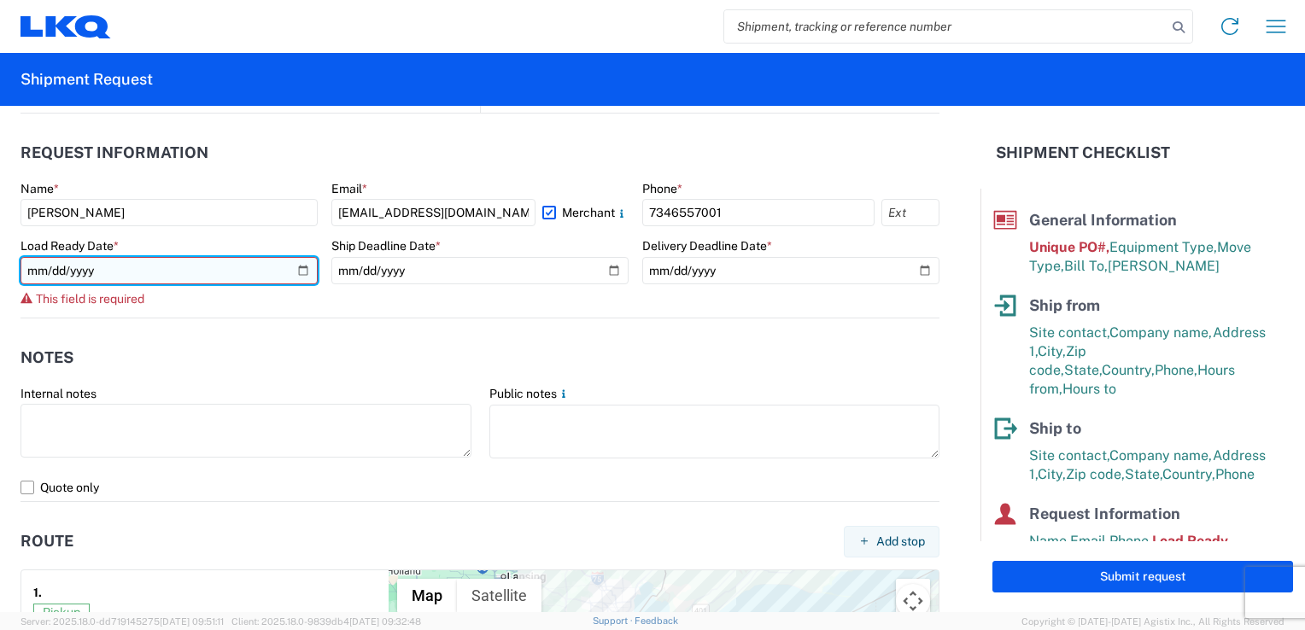
click at [305, 271] on input "date" at bounding box center [168, 270] width 297 height 27
type input "[DATE]"
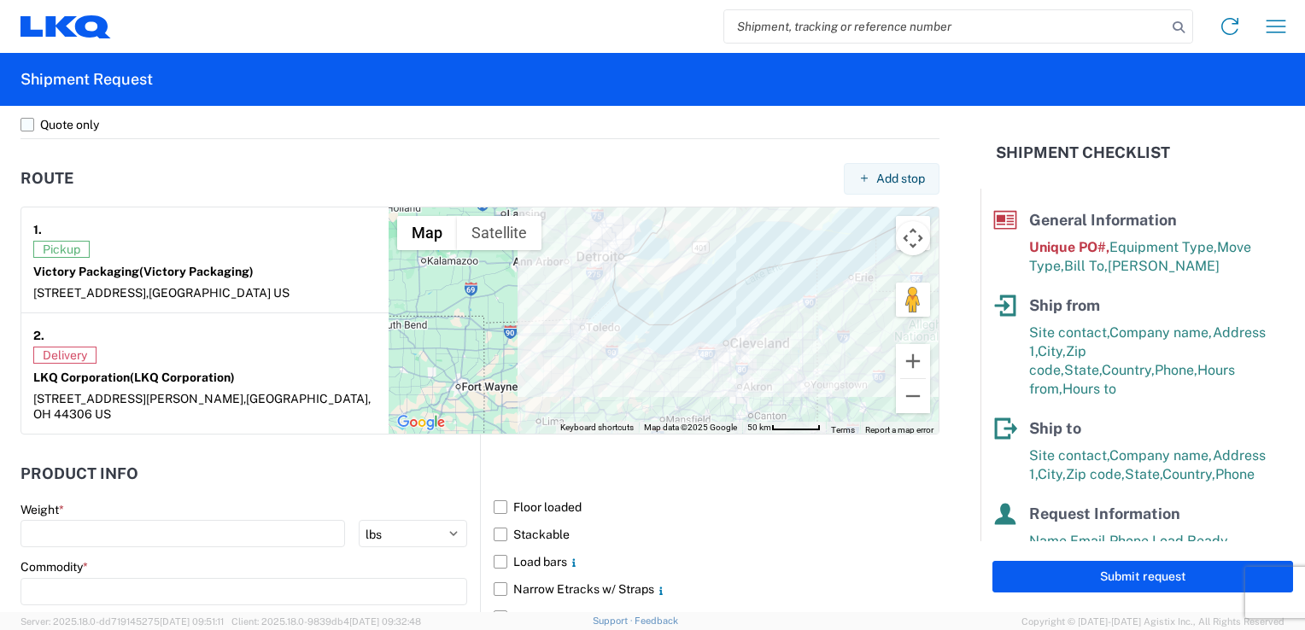
scroll to position [1558, 0]
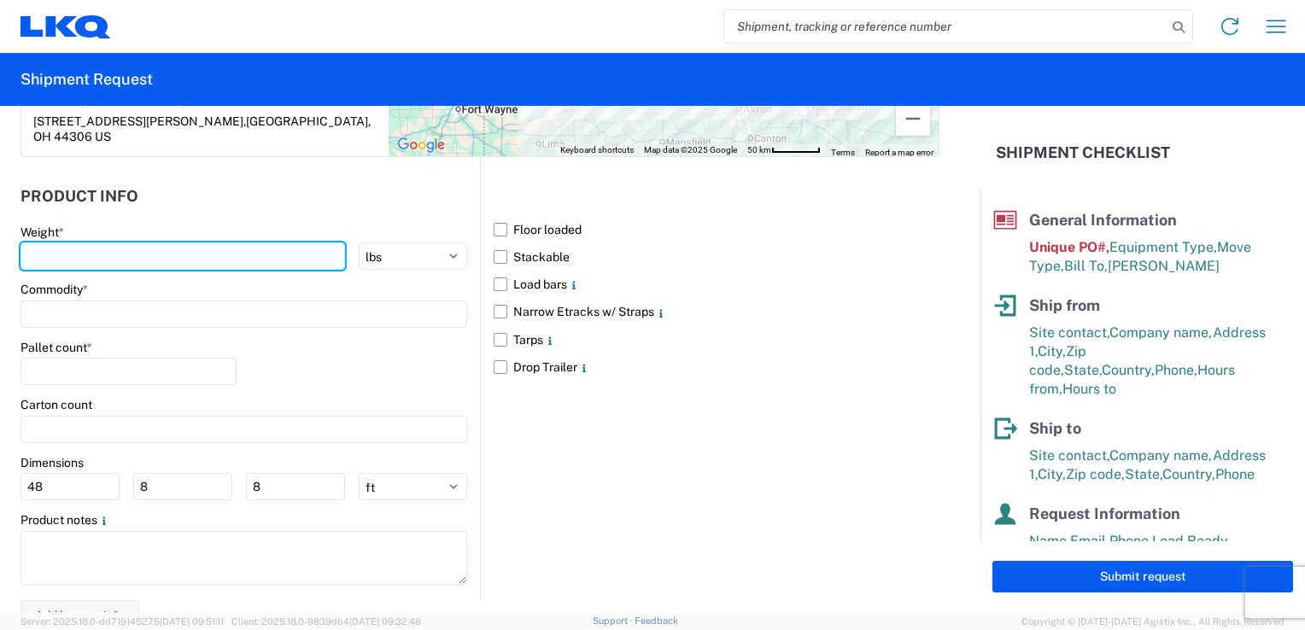
click at [150, 246] on input "number" at bounding box center [182, 256] width 325 height 27
type input "2186"
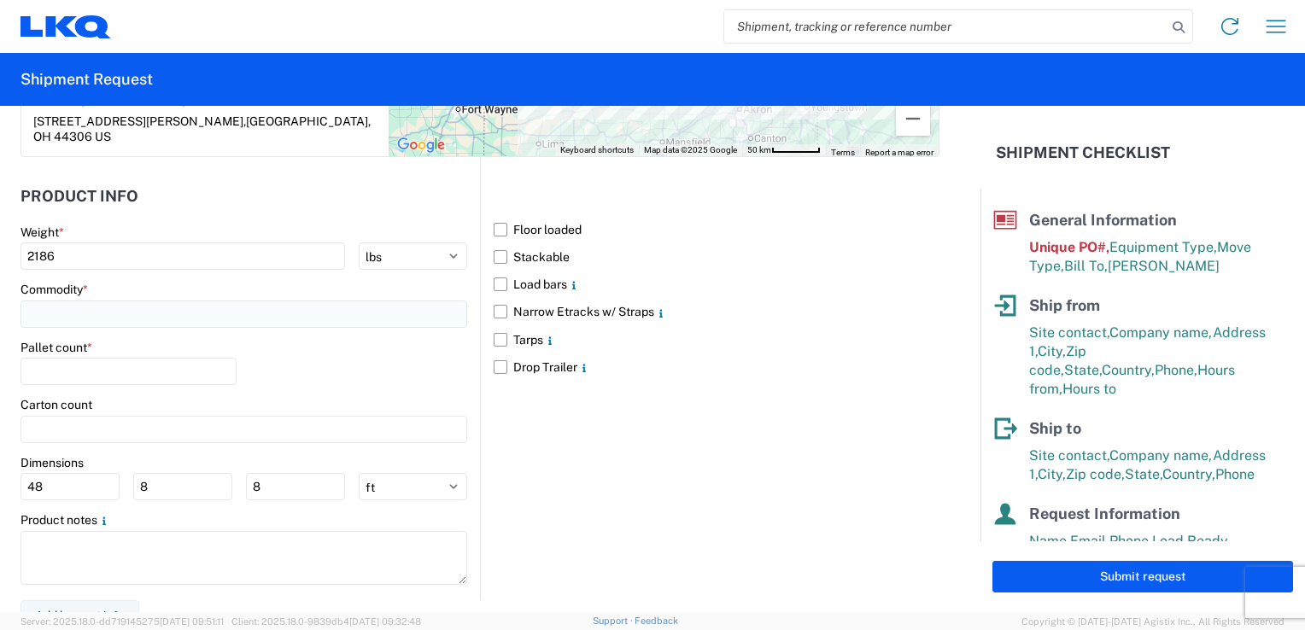
click at [93, 301] on input at bounding box center [243, 314] width 447 height 27
type input "C"
click at [110, 366] on div "Corrugated Fiber Board" at bounding box center [174, 371] width 299 height 27
type input "Corrugated Fiber Board"
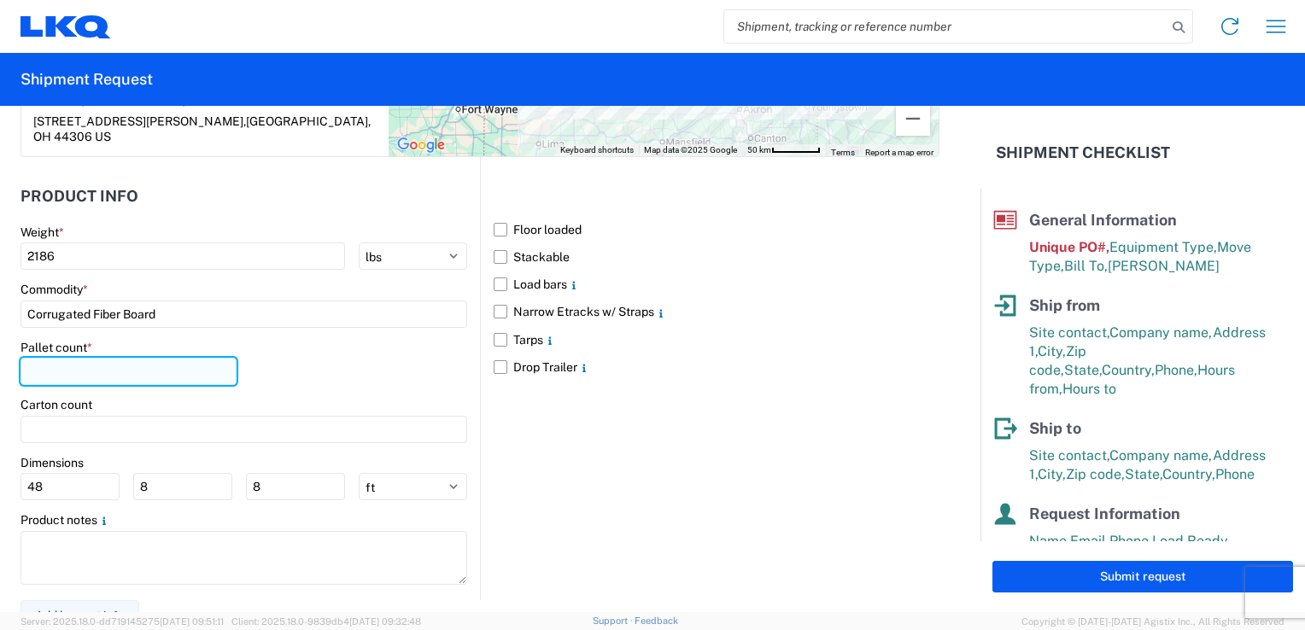
click at [77, 358] on input "number" at bounding box center [128, 371] width 216 height 27
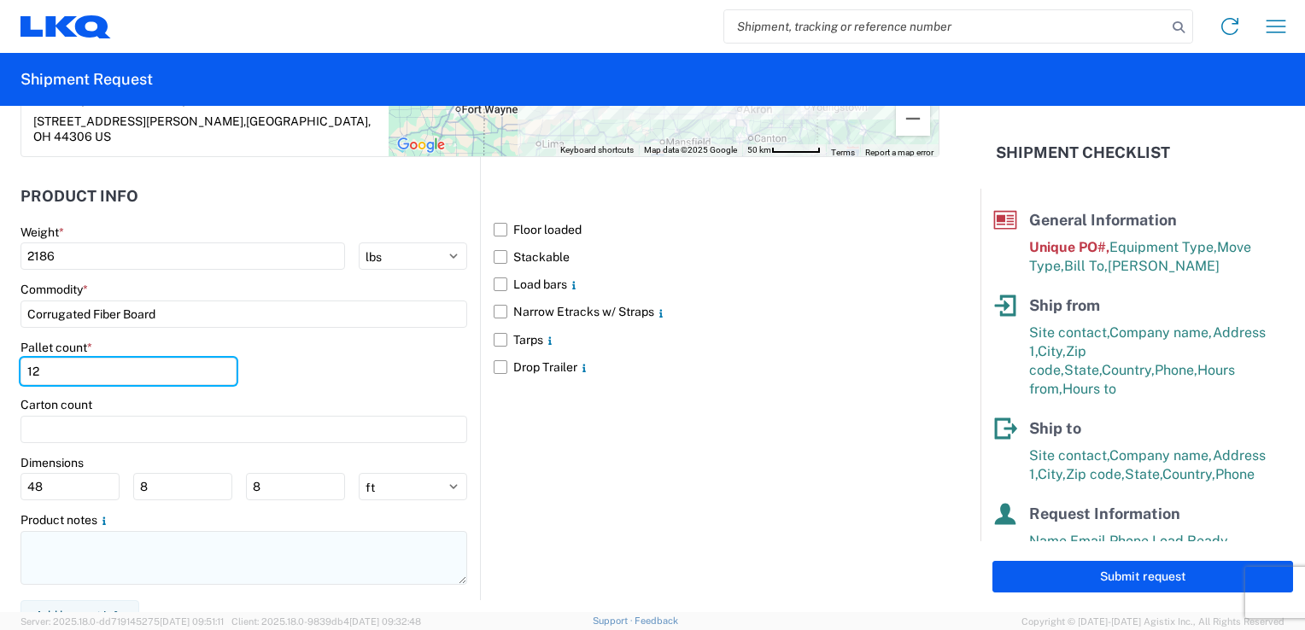
type input "12"
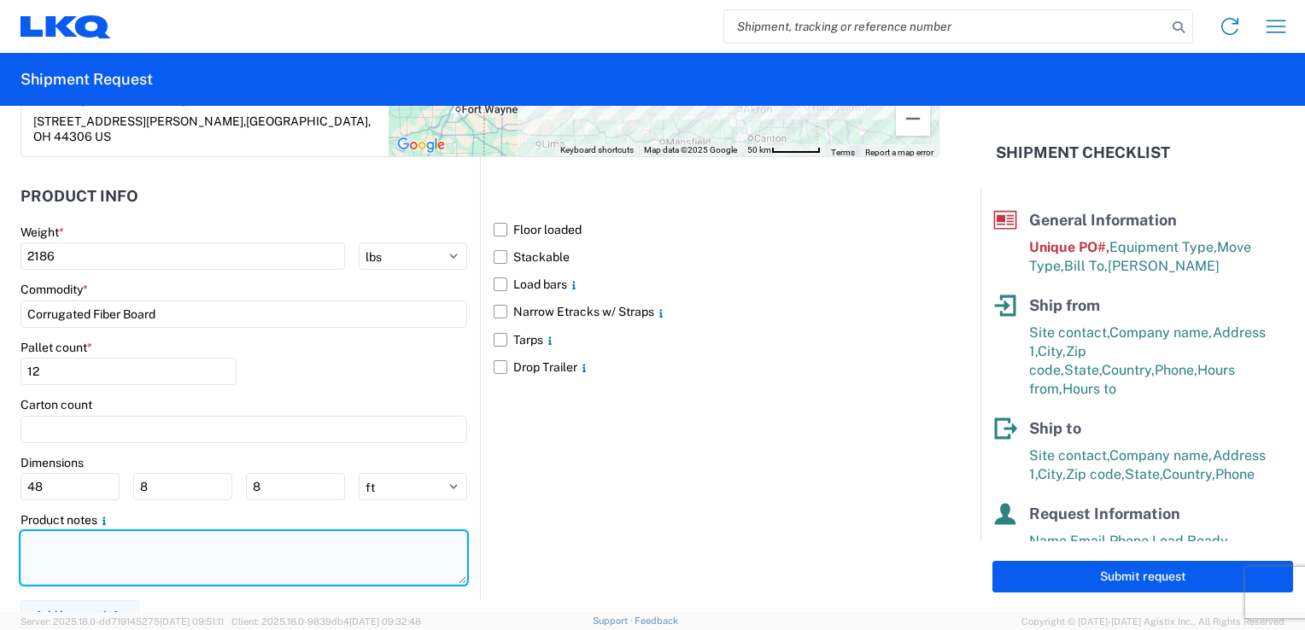
click at [51, 533] on textarea at bounding box center [243, 558] width 447 height 54
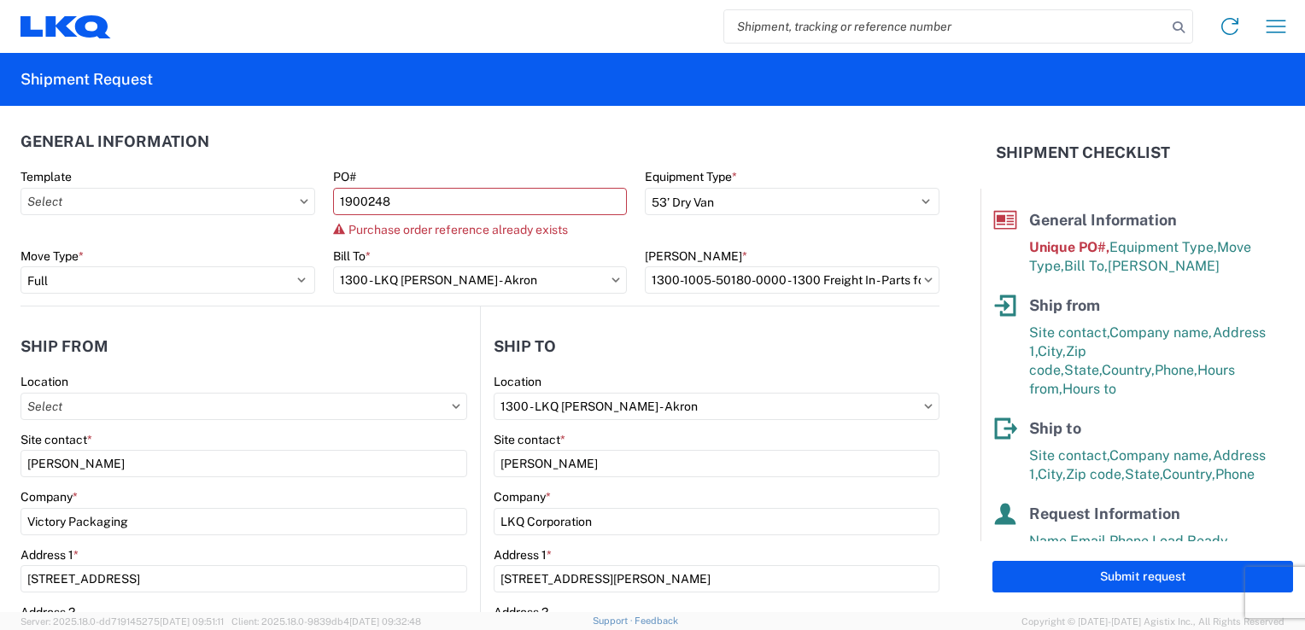
scroll to position [0, 0]
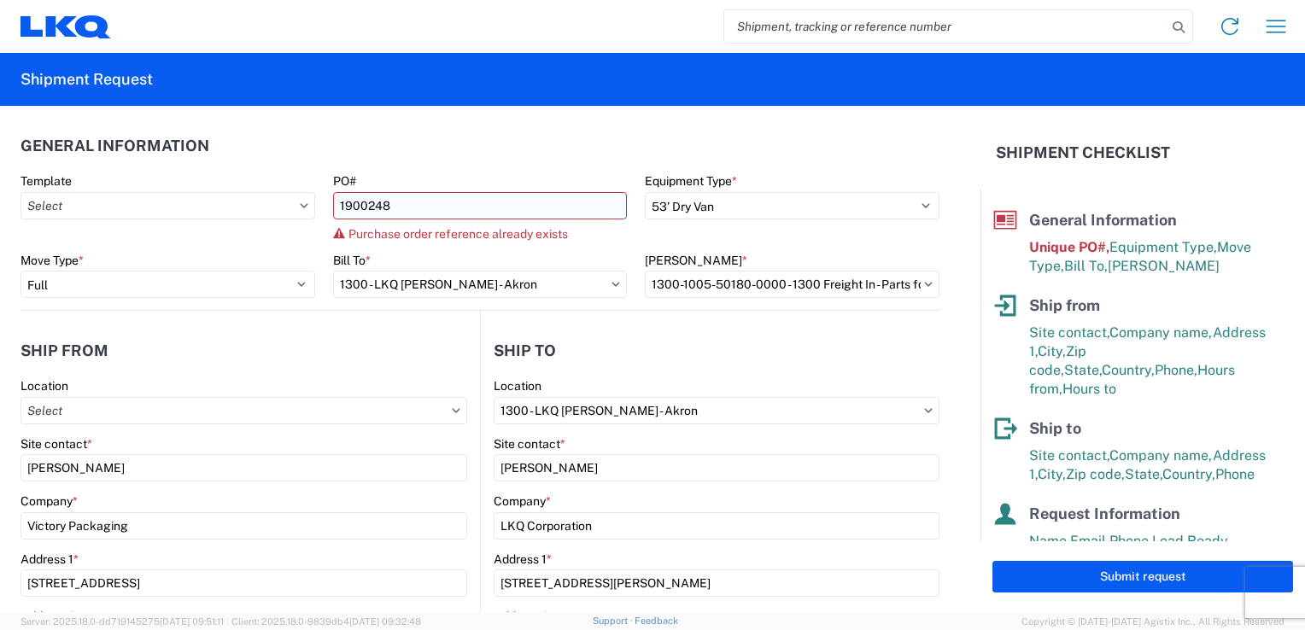
type textarea "BUBBLE AS WELL"
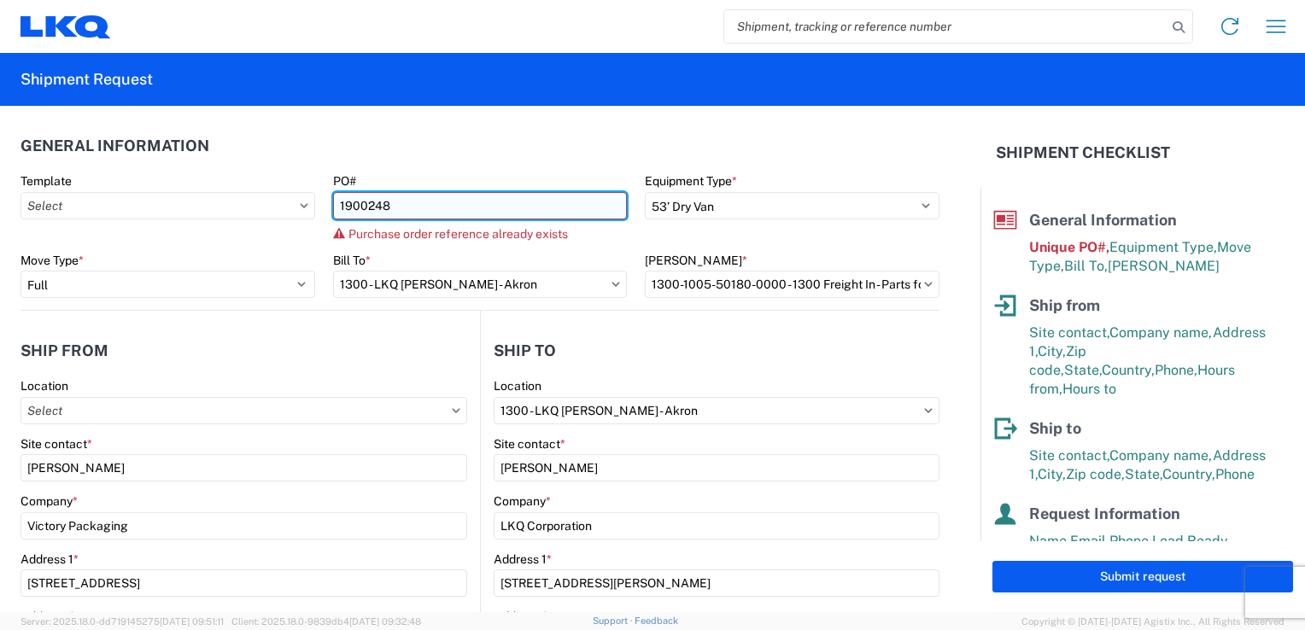
click at [403, 213] on input "1900248" at bounding box center [480, 205] width 295 height 27
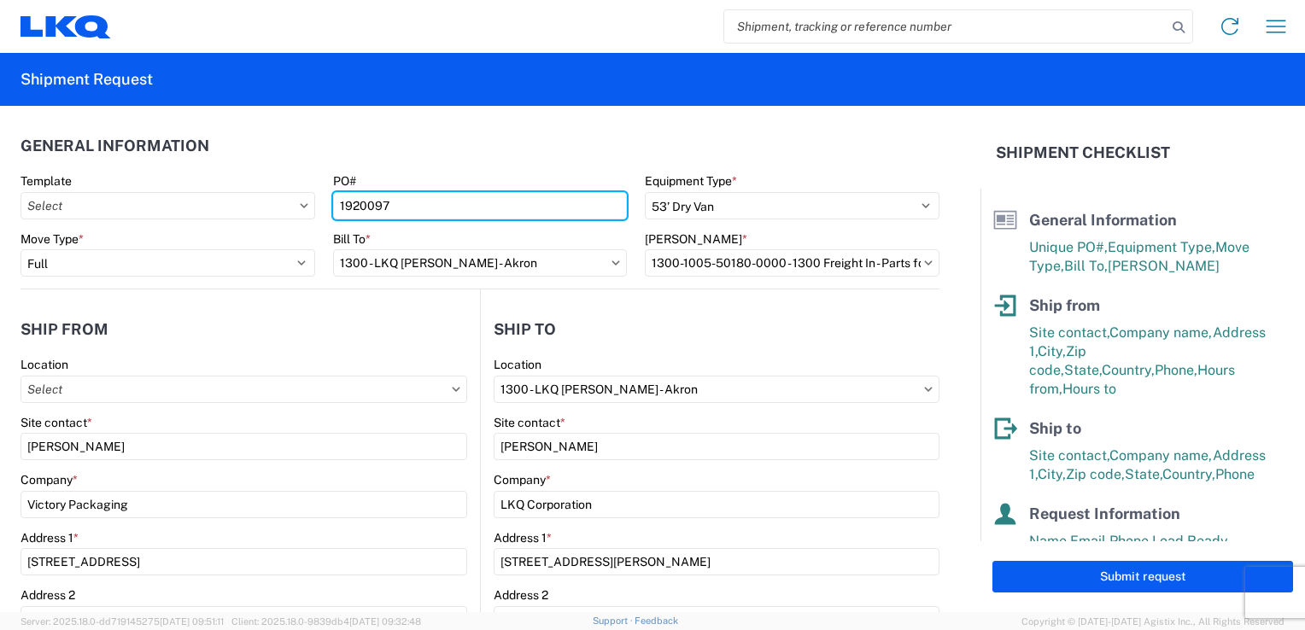
type input "1920097"
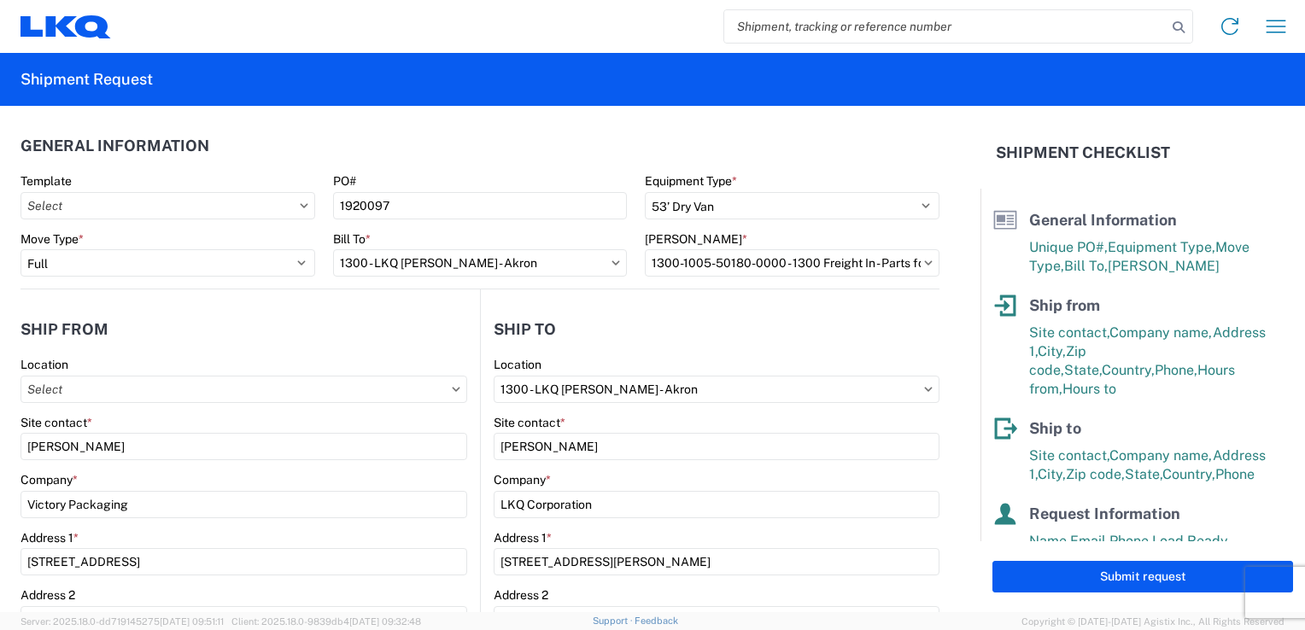
click at [515, 137] on header "General Information" at bounding box center [479, 145] width 919 height 38
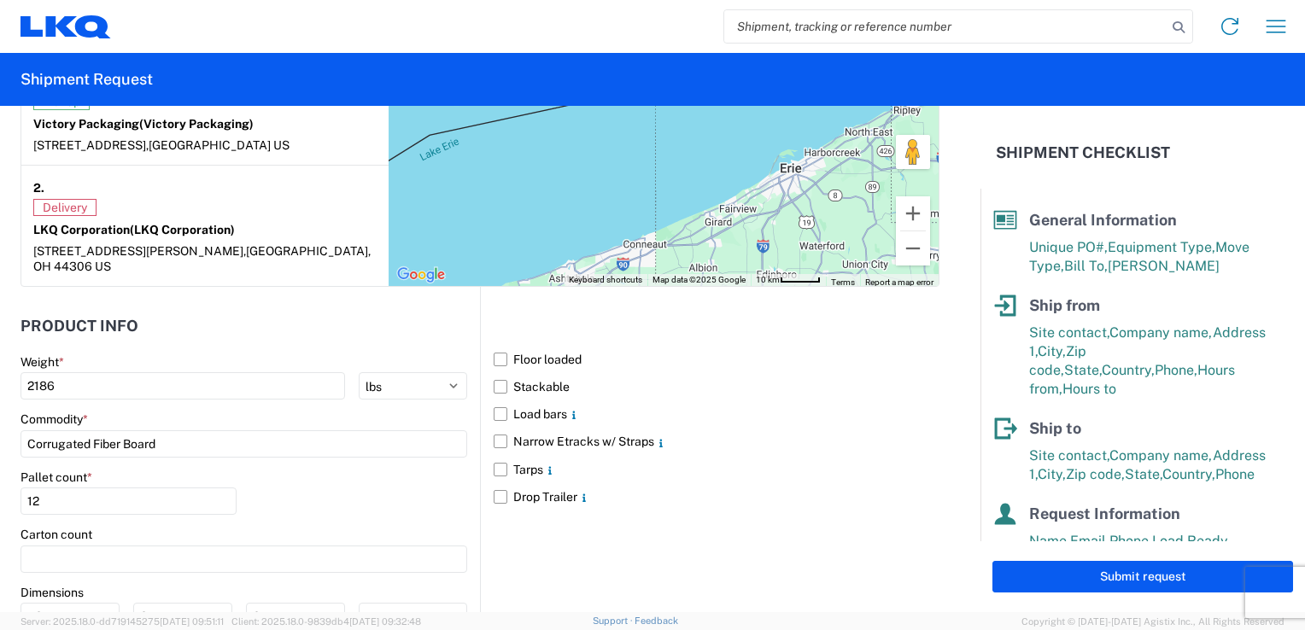
scroll to position [1537, 0]
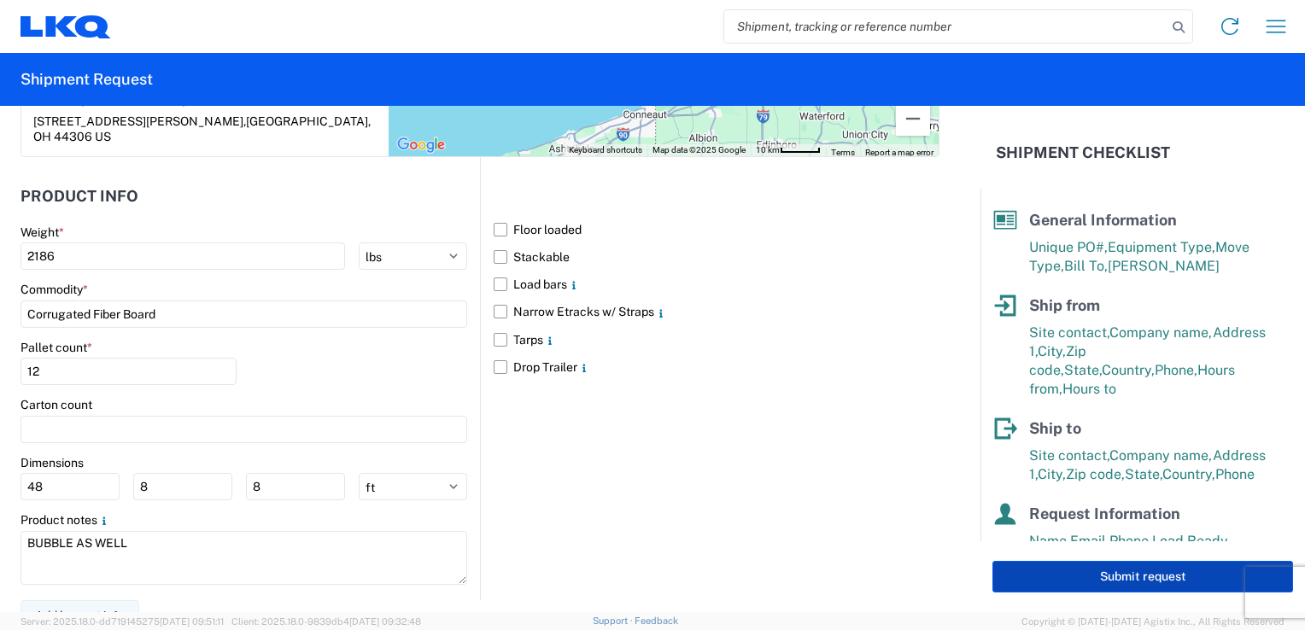
click at [1094, 583] on button "Submit request" at bounding box center [1142, 577] width 301 height 32
select select "US"
